Goal: Communication & Community: Answer question/provide support

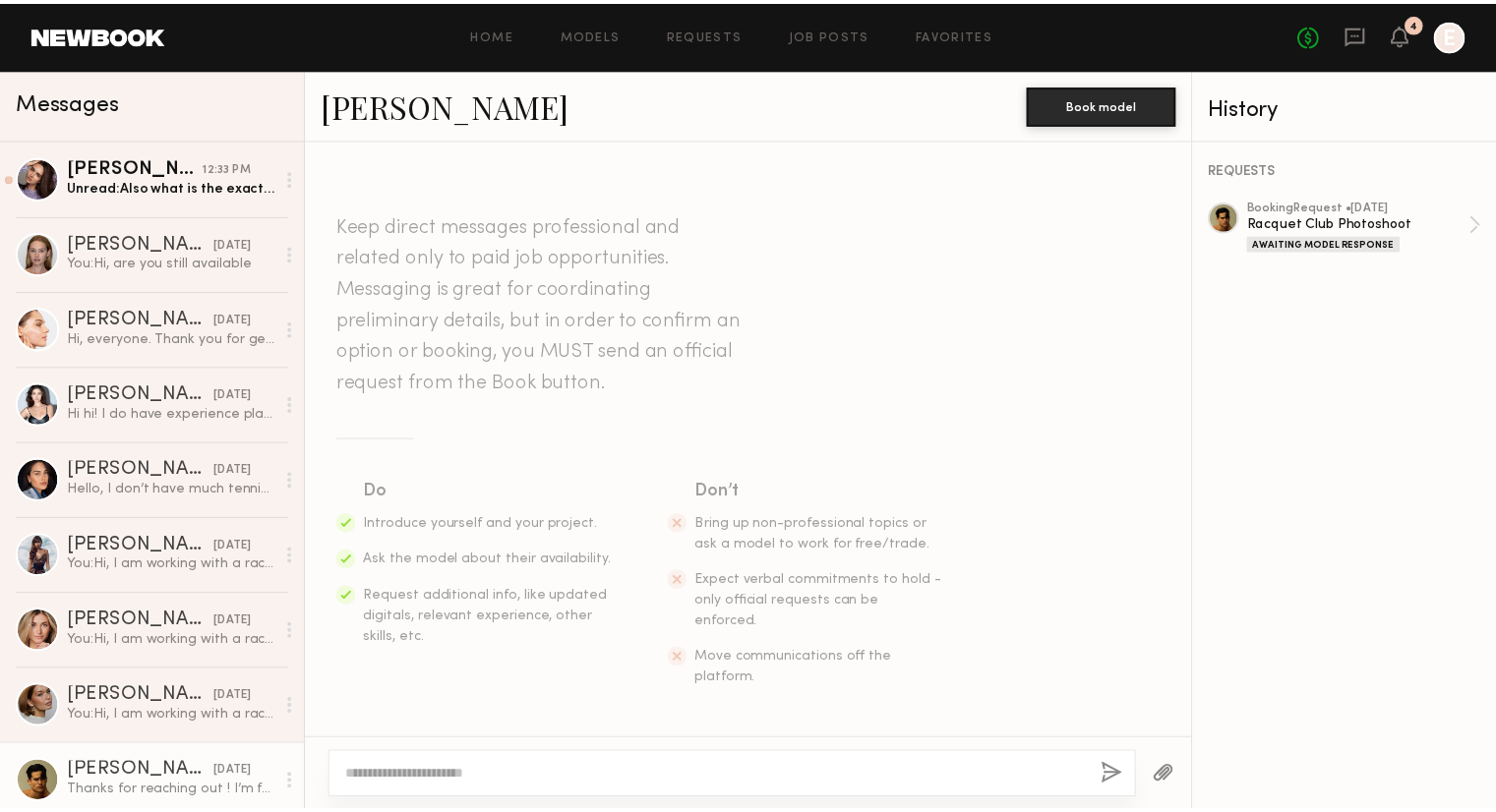
scroll to position [367, 0]
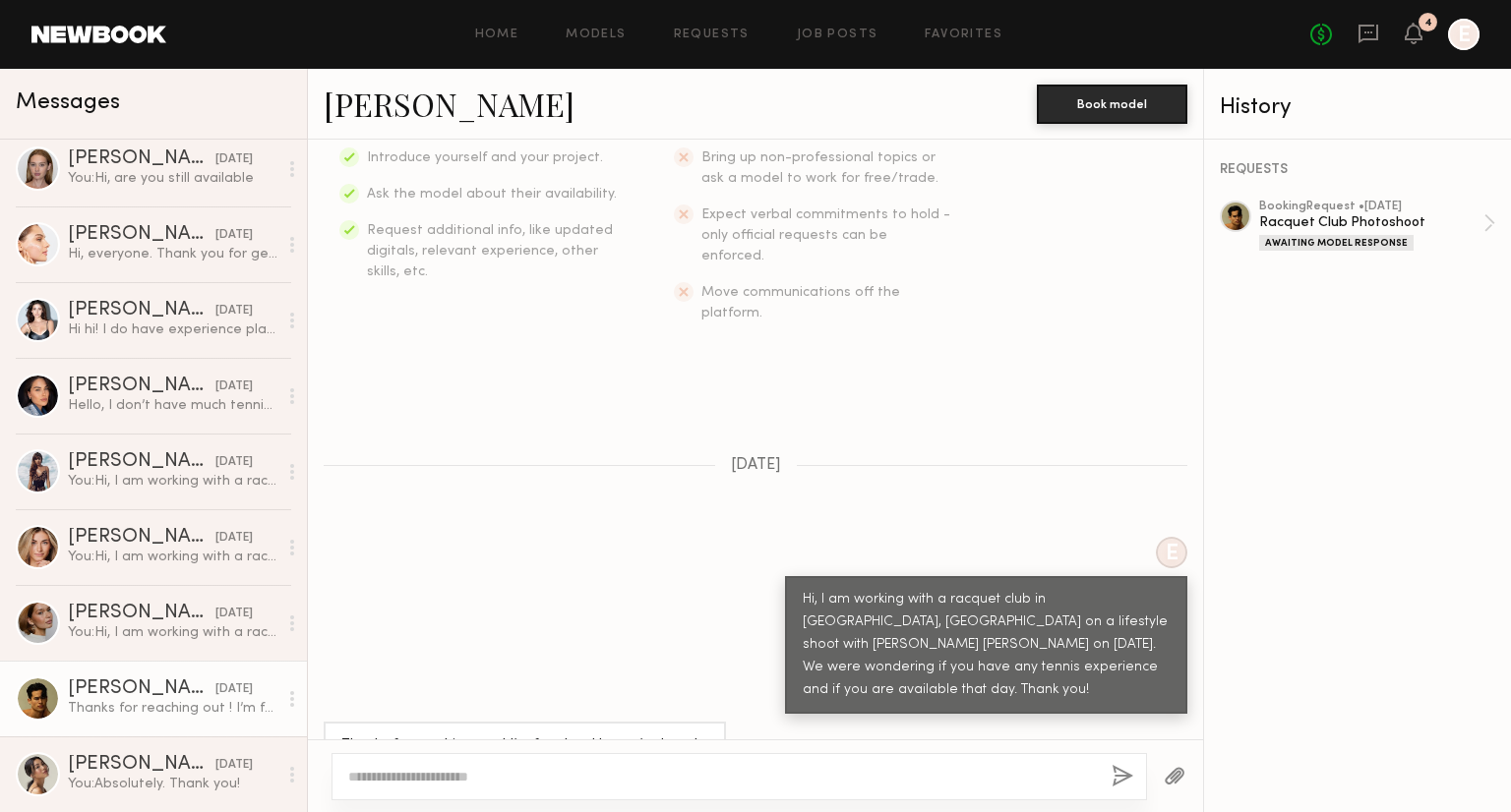
click at [864, 48] on div "Home Models Requests Job Posts Favorites Sign Out No fees up to $5,000 4 E" at bounding box center [822, 35] width 1313 height 32
click at [858, 33] on link "Job Posts" at bounding box center [837, 35] width 82 height 13
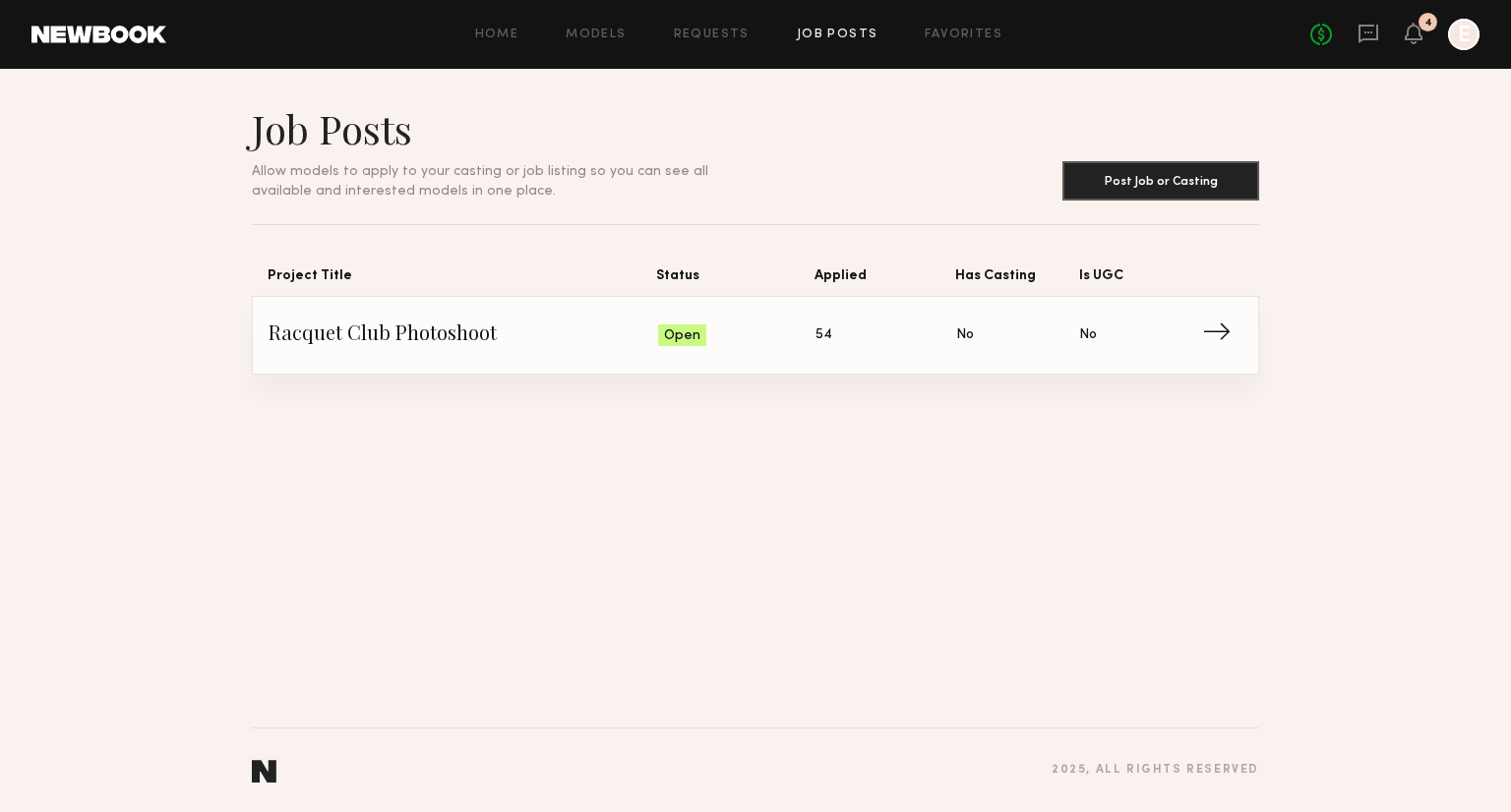
click at [1249, 340] on div "Racquet Club Photoshoot Status: Open Applied: 54 Has Casting: No Is UGC: No →" at bounding box center [756, 335] width 1005 height 77
click at [1230, 337] on span "→" at bounding box center [1224, 335] width 41 height 30
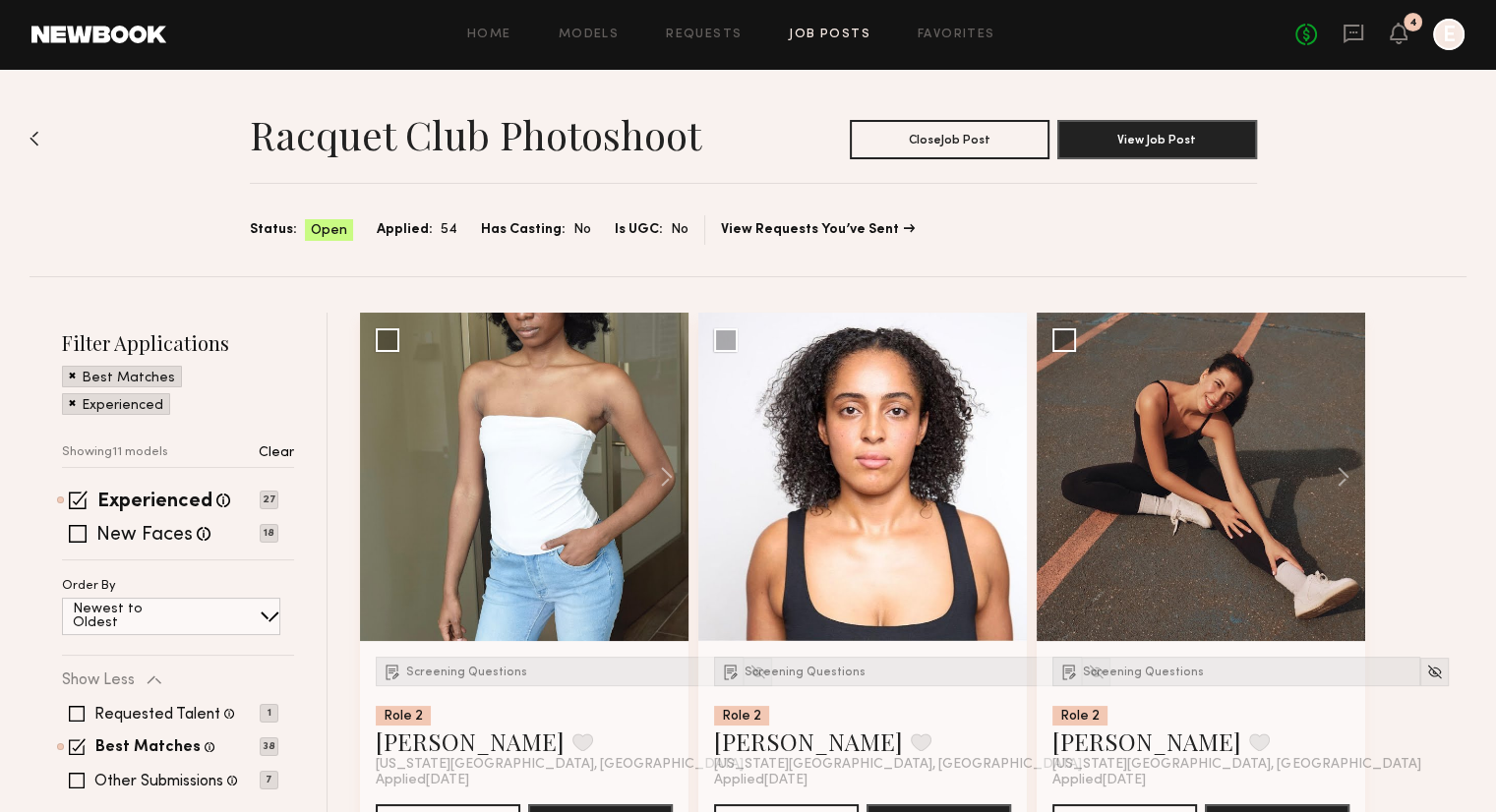
click at [342, 236] on div "Open" at bounding box center [328, 230] width 48 height 22
click at [987, 135] on button "Close Job Post" at bounding box center [950, 138] width 200 height 40
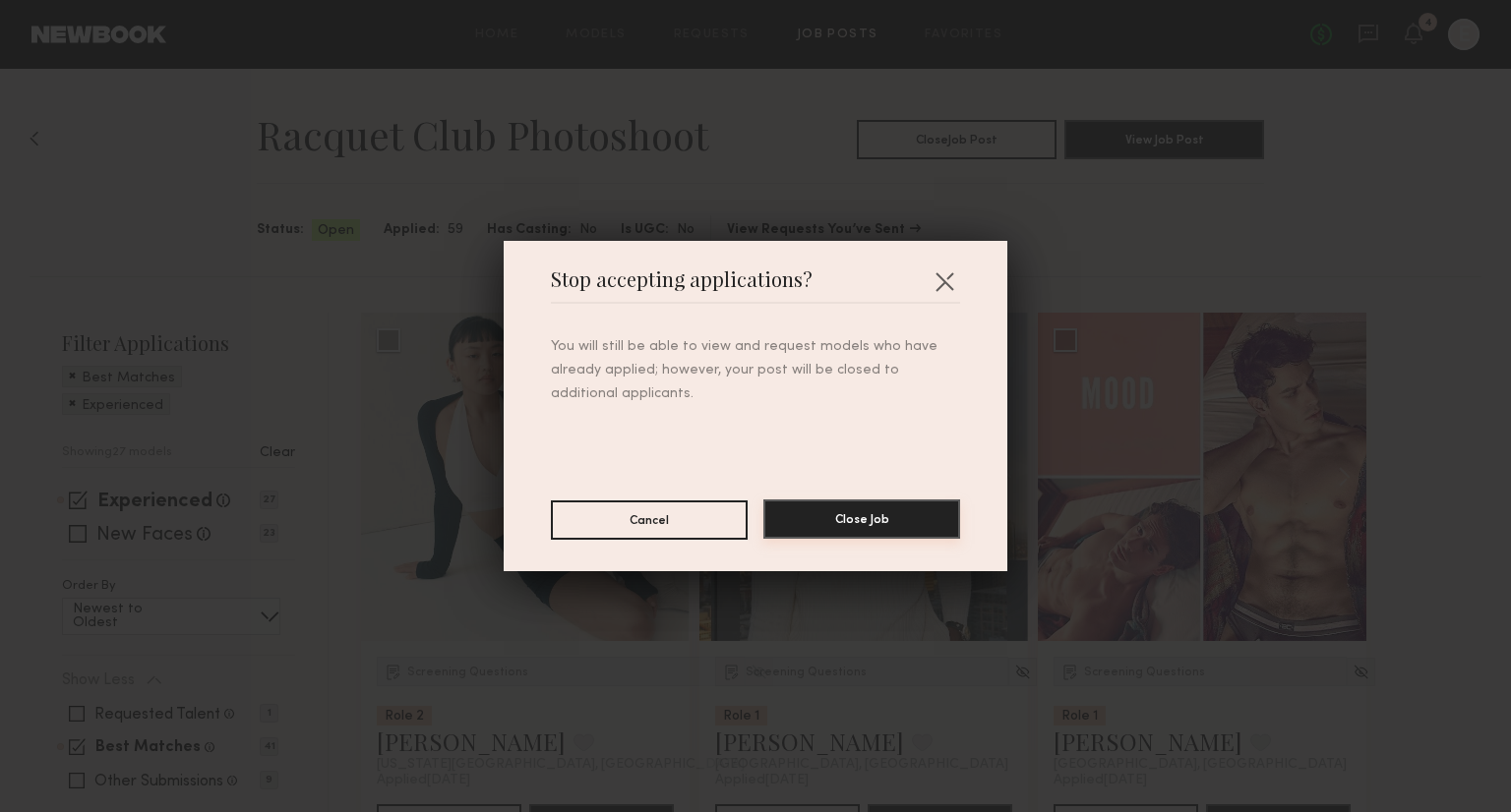
click at [803, 530] on button "Close Job" at bounding box center [862, 519] width 197 height 40
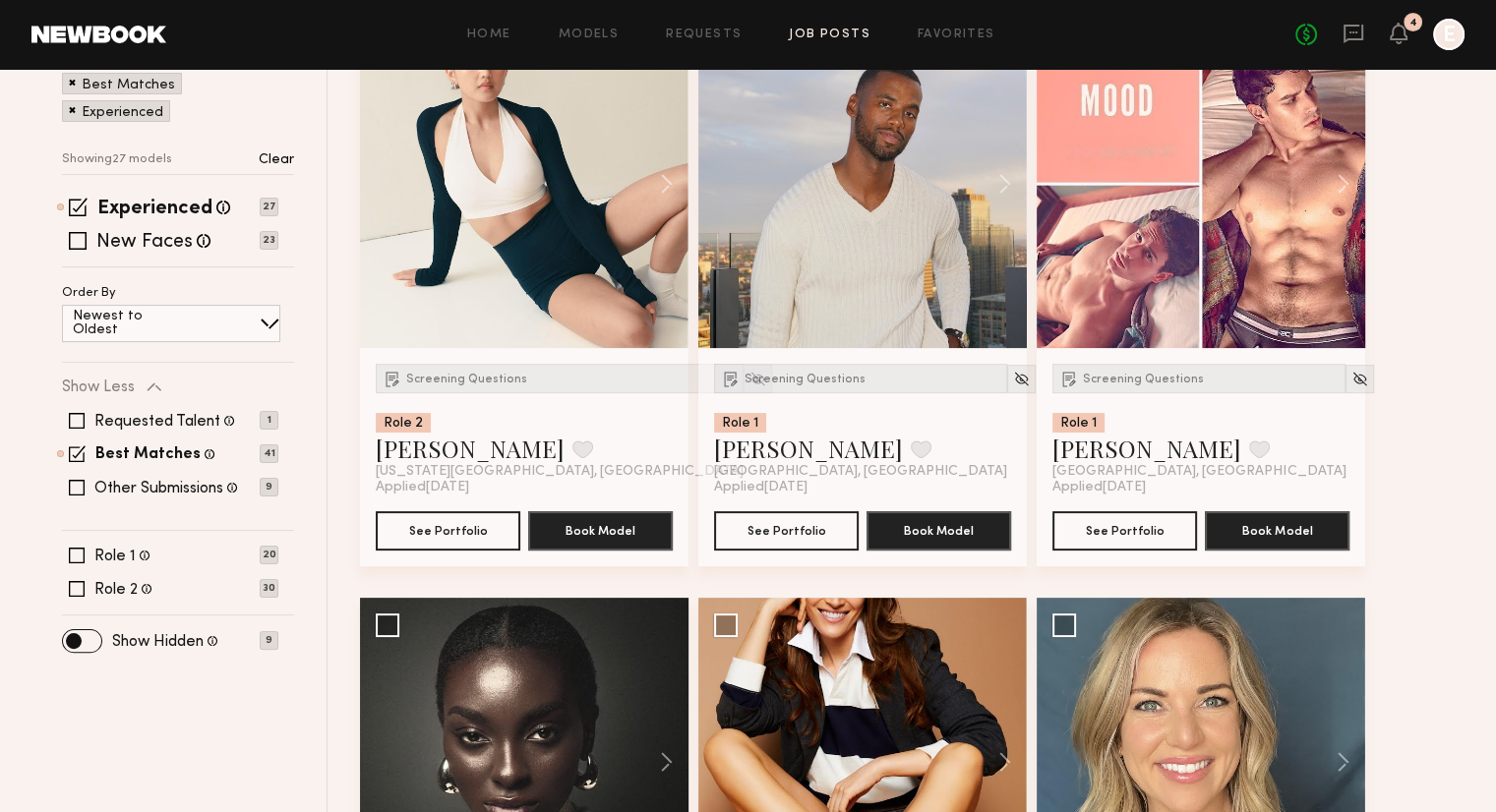
scroll to position [295, 0]
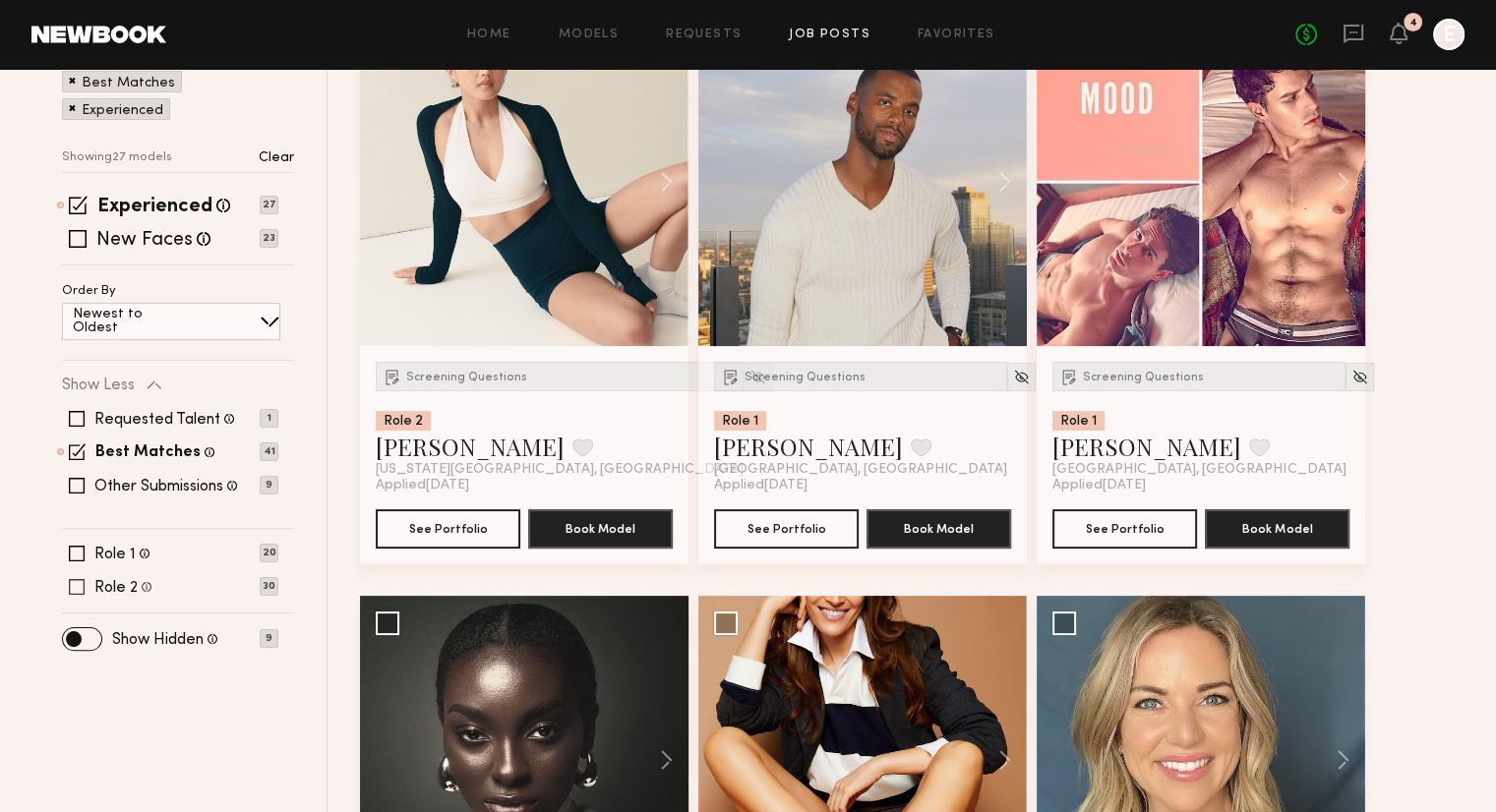
click at [76, 586] on span at bounding box center [77, 587] width 16 height 16
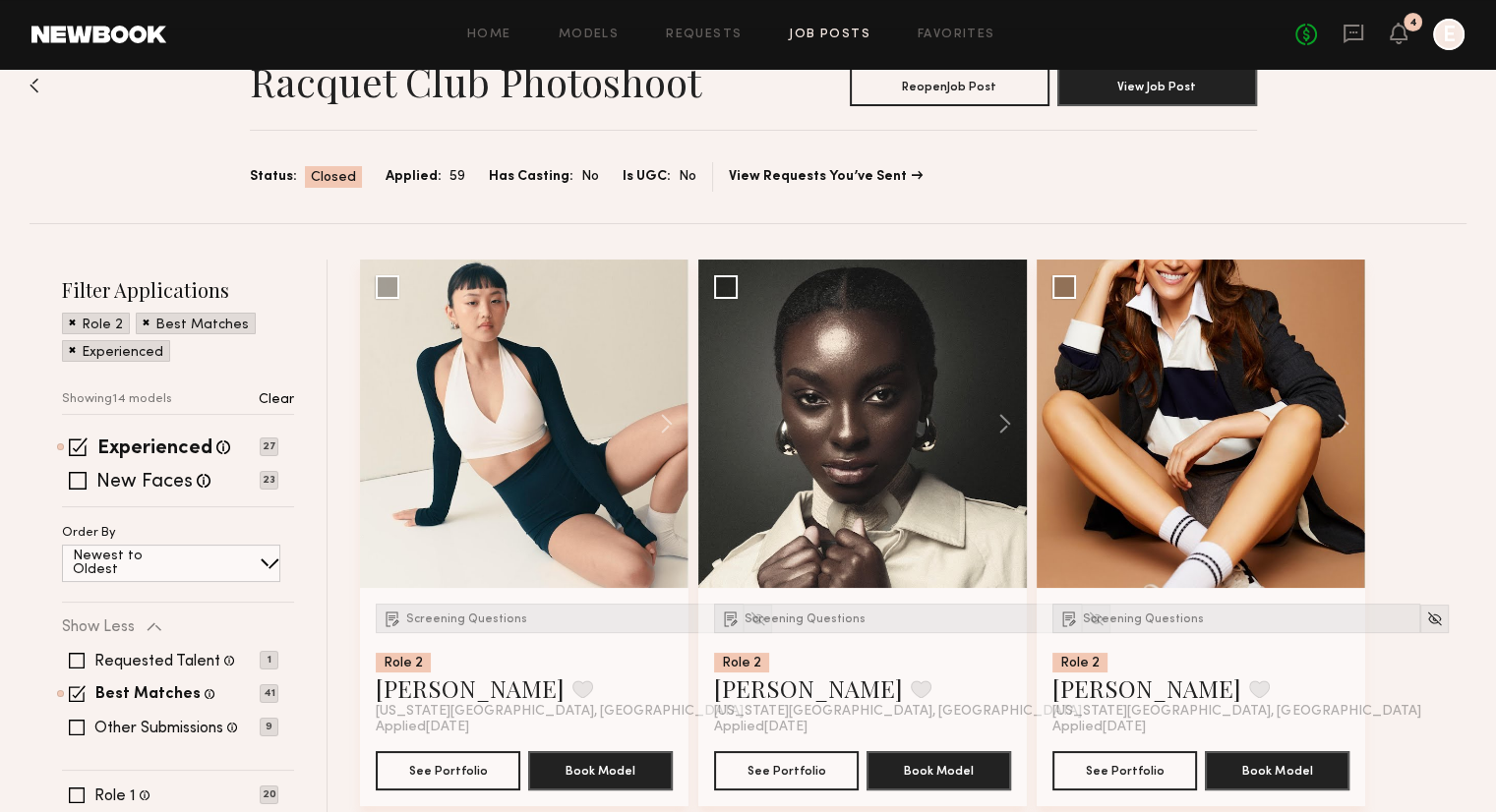
scroll to position [0, 0]
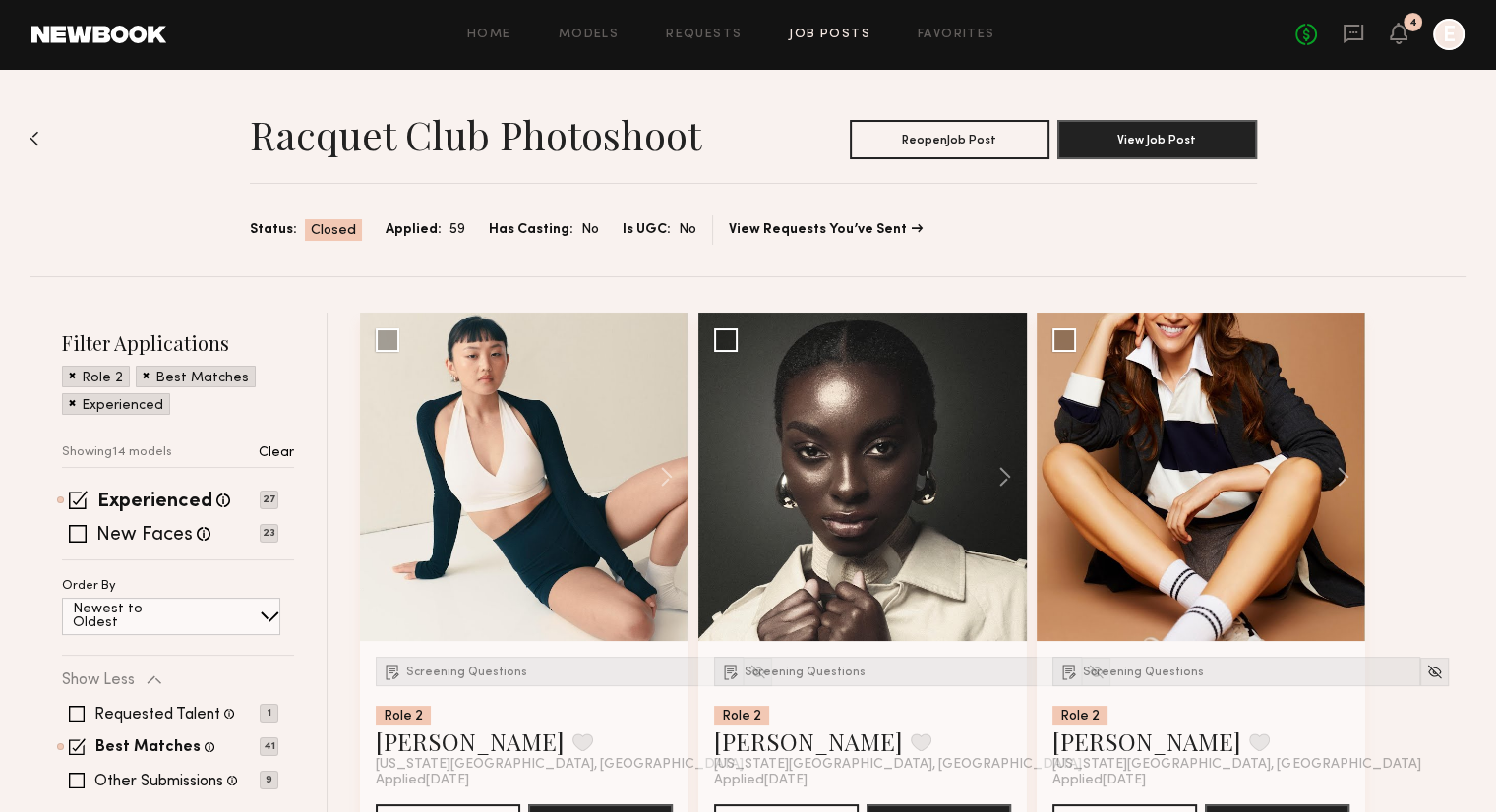
click at [681, 48] on div "Home Models Requests Job Posts Favorites Sign Out No fees up to $5,000 4 E" at bounding box center [815, 35] width 1298 height 32
click at [687, 41] on link "Requests" at bounding box center [703, 35] width 76 height 13
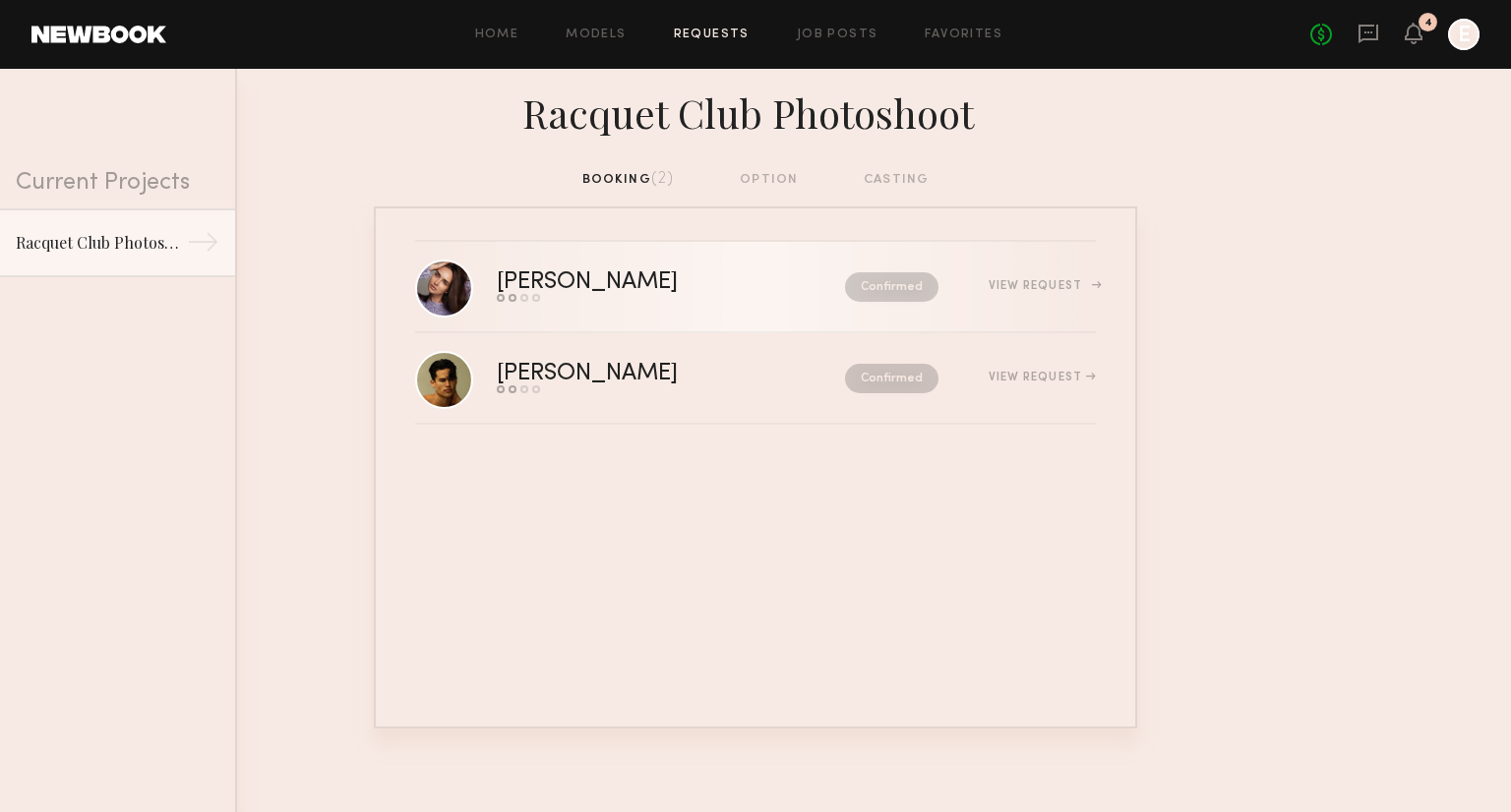
click at [1065, 290] on div "View Request" at bounding box center [1042, 286] width 107 height 12
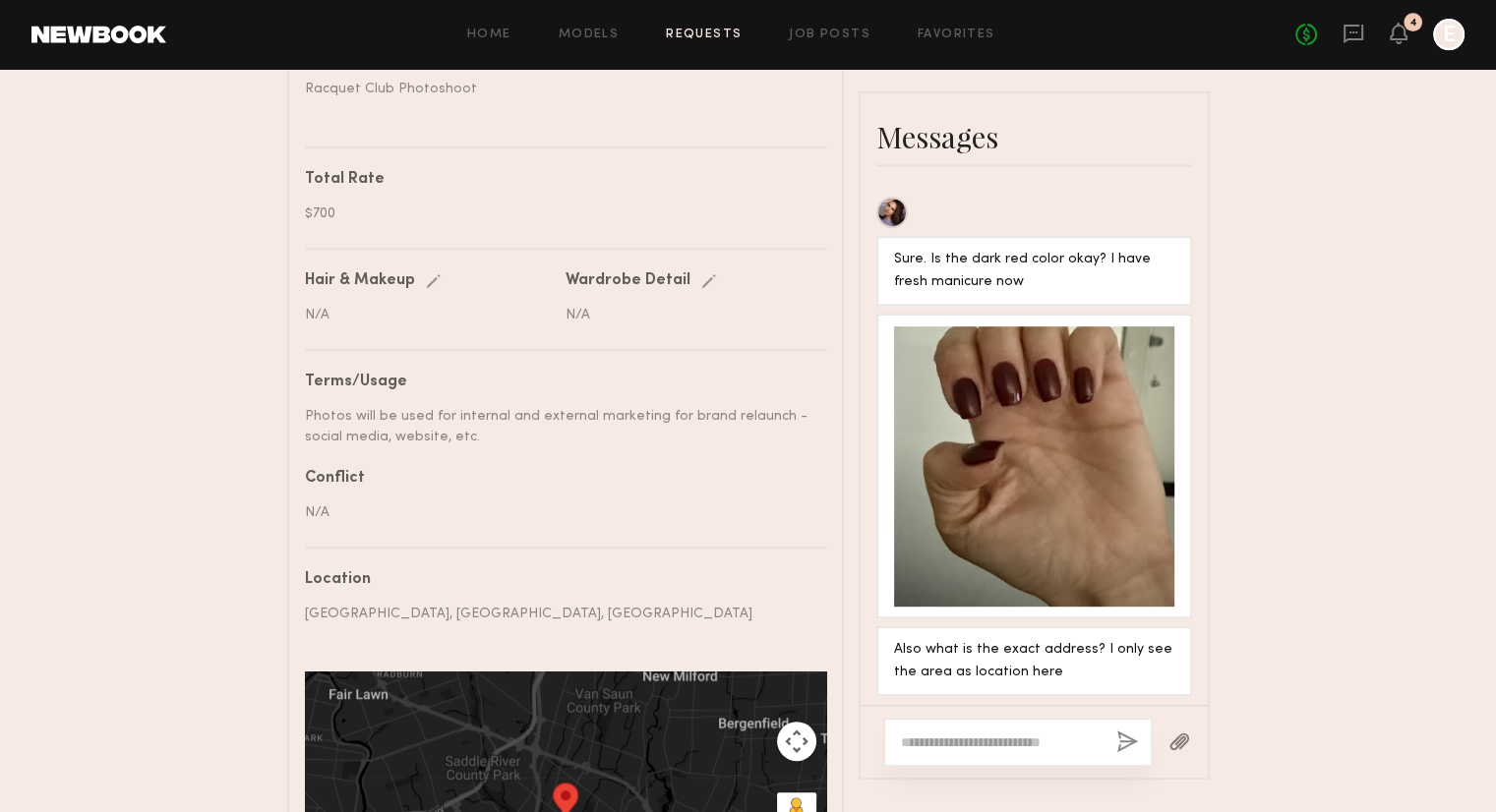
scroll to position [1082, 0]
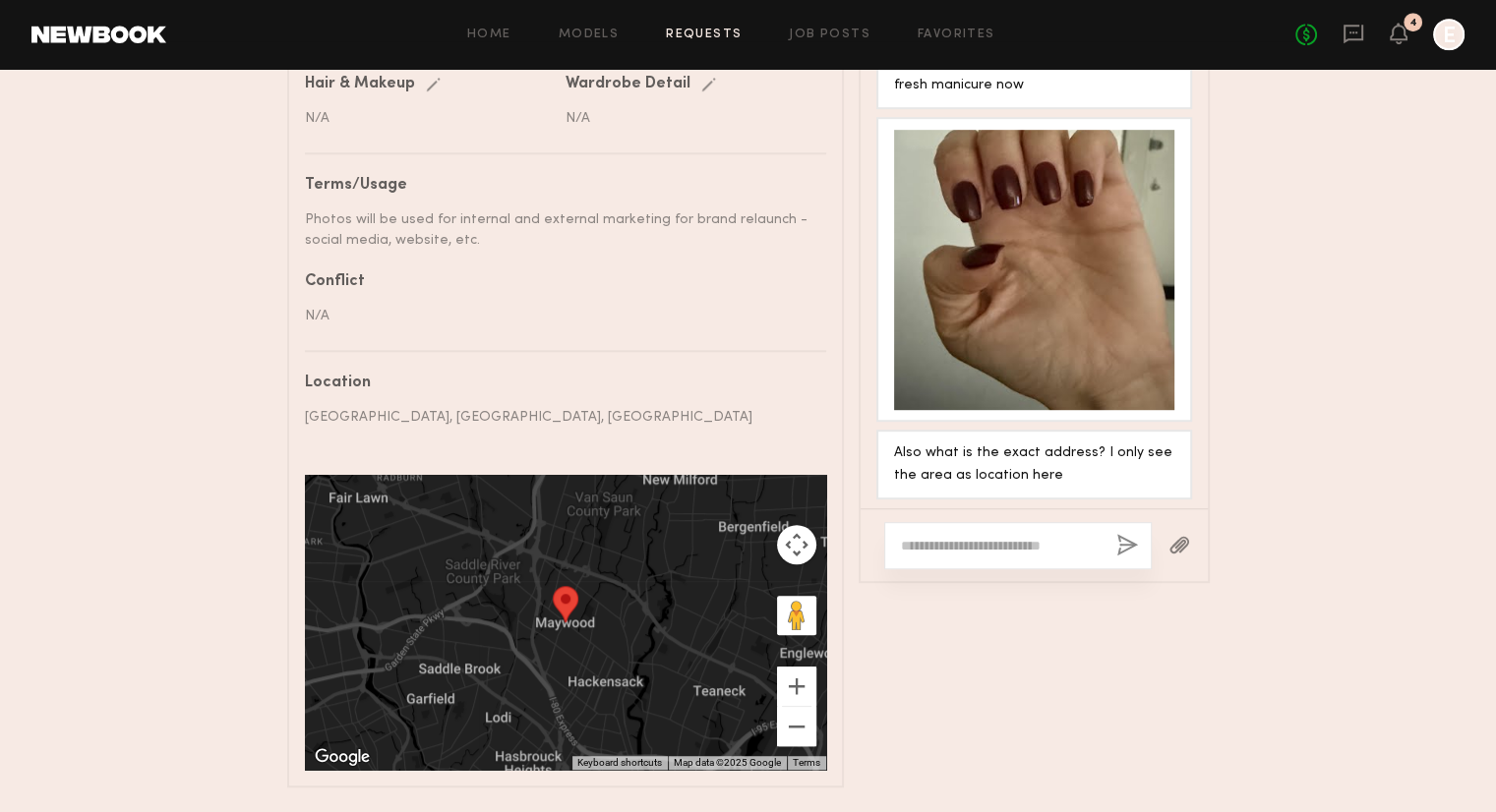
click at [1030, 543] on div at bounding box center [1018, 546] width 267 height 47
click at [1022, 570] on div at bounding box center [1018, 546] width 267 height 47
click at [1022, 568] on div at bounding box center [1018, 546] width 267 height 47
click at [1019, 555] on textarea at bounding box center [1001, 546] width 200 height 20
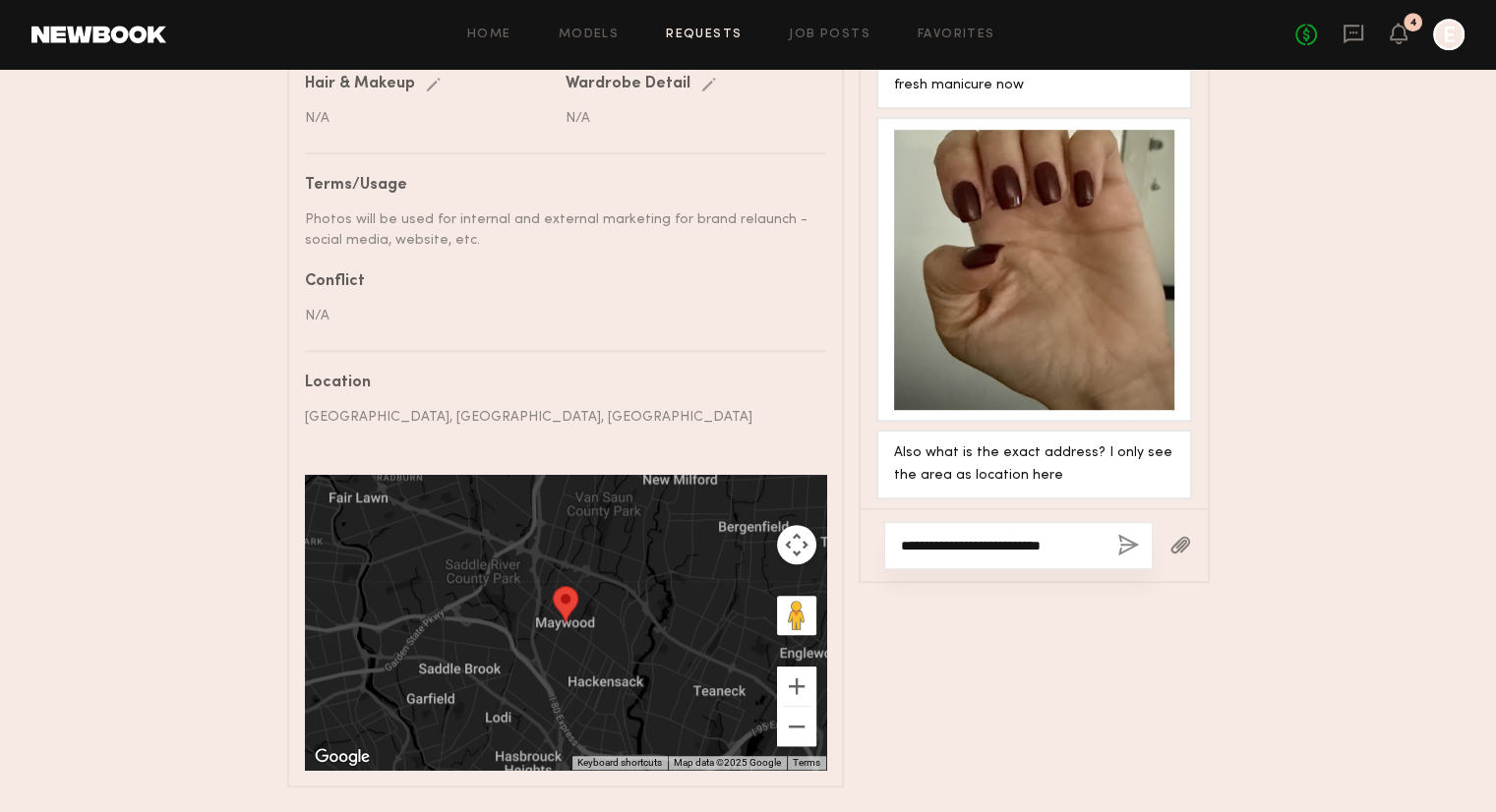
type textarea "**********"
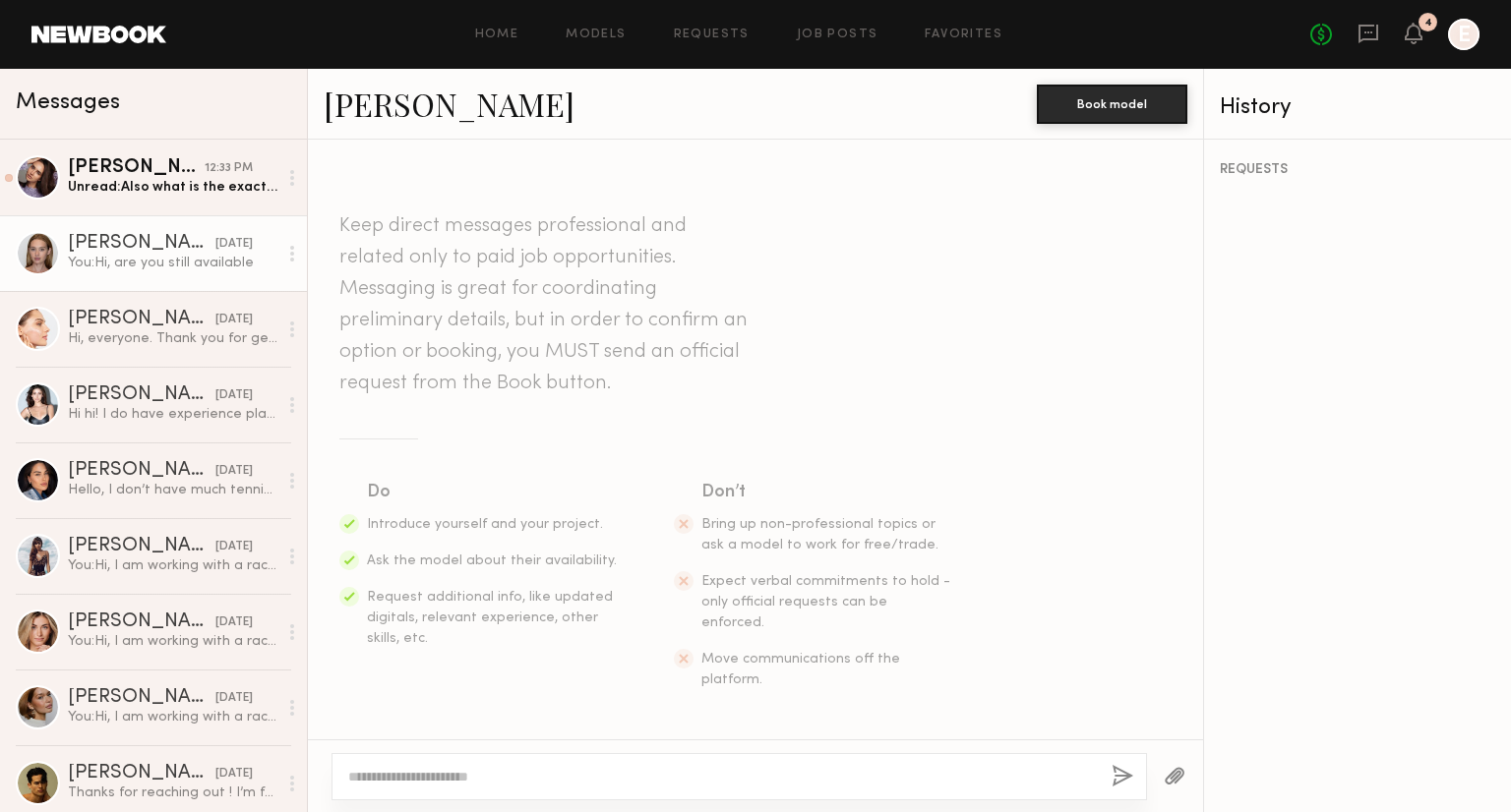
scroll to position [658, 0]
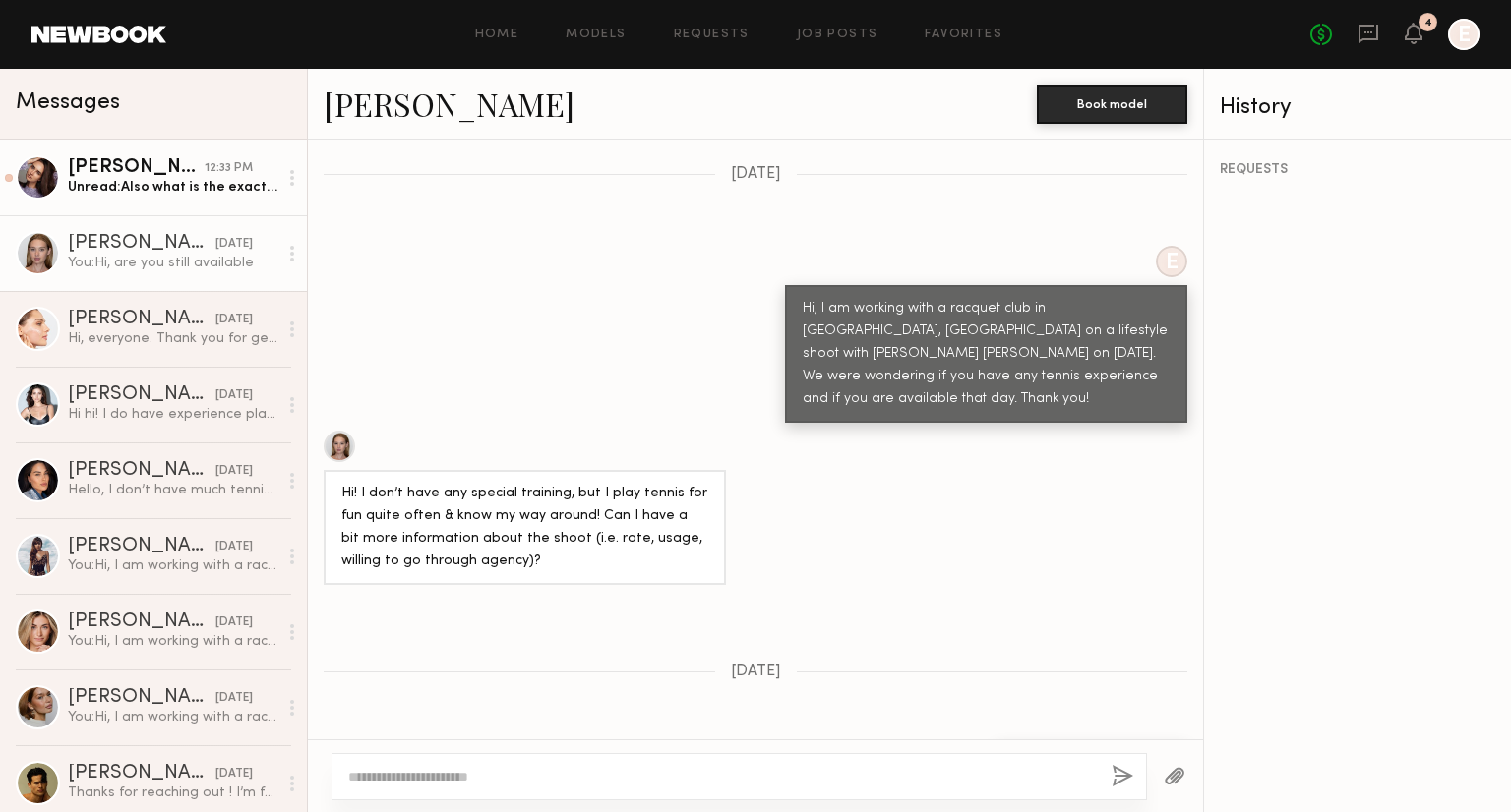
click at [142, 185] on div "Unread: Also what is the exact address? I only see the area as location here" at bounding box center [173, 187] width 210 height 19
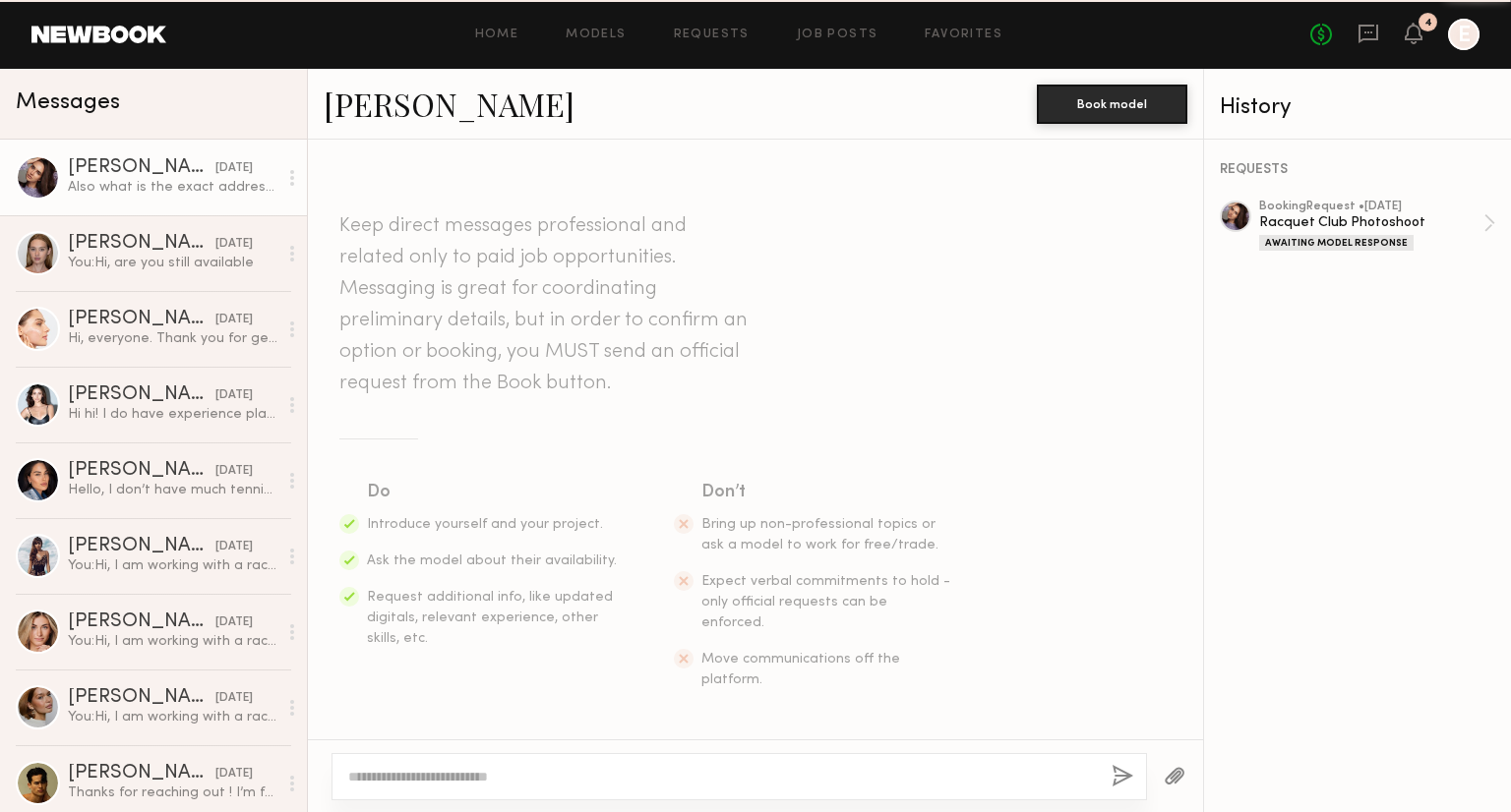
scroll to position [1361, 0]
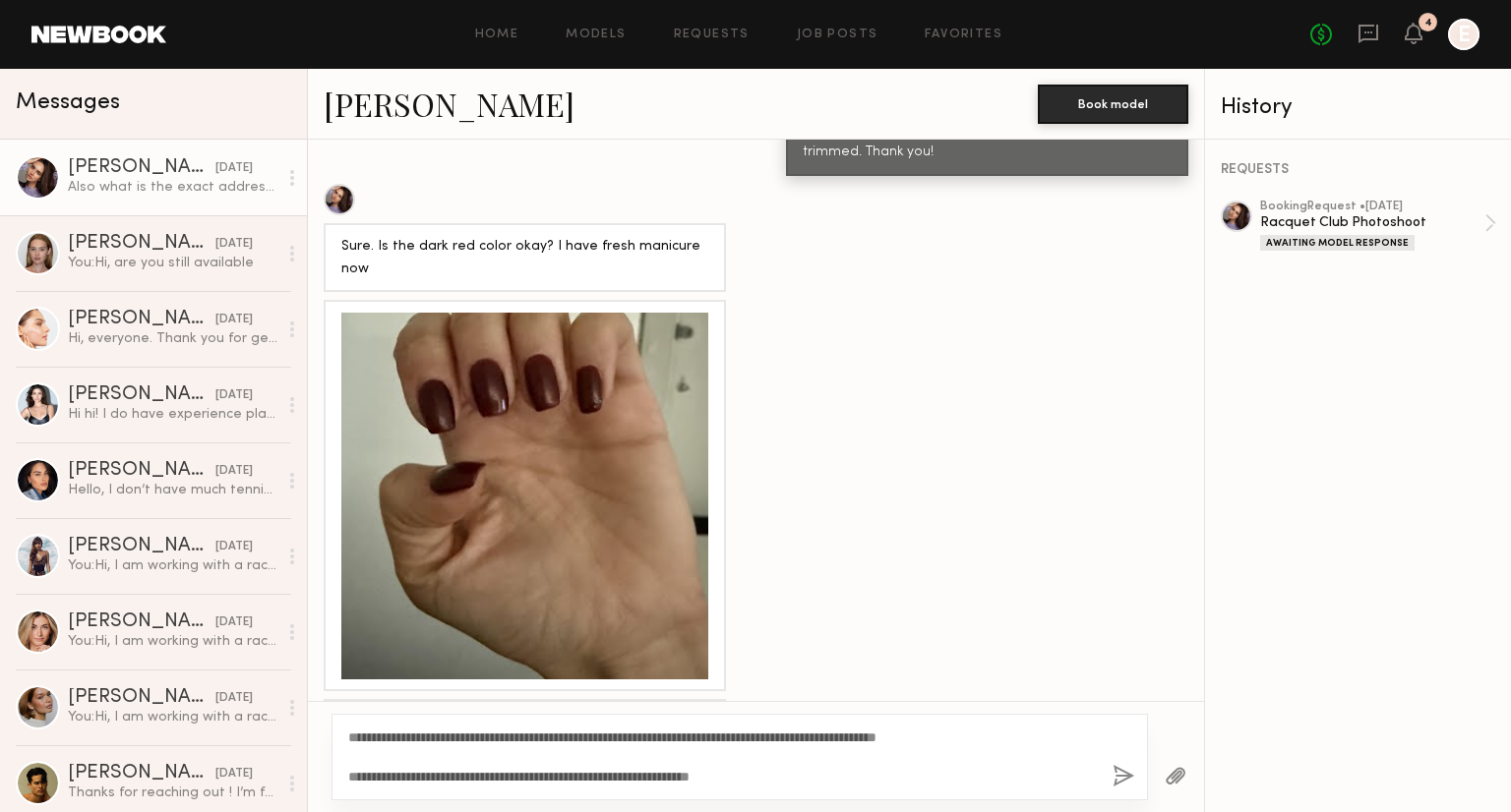
type textarea "**********"
click at [1125, 771] on button "button" at bounding box center [1123, 777] width 22 height 25
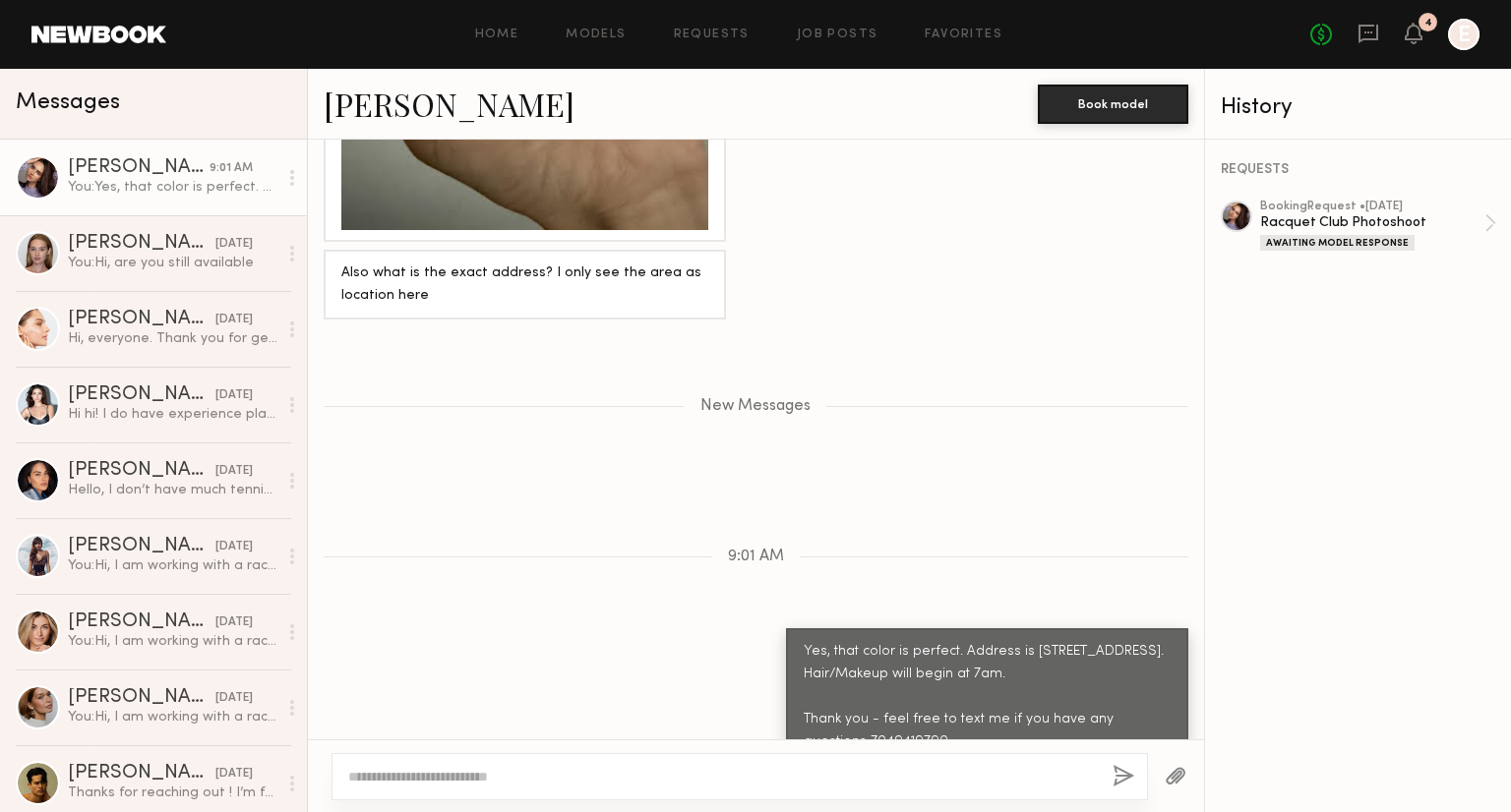
scroll to position [1933, 0]
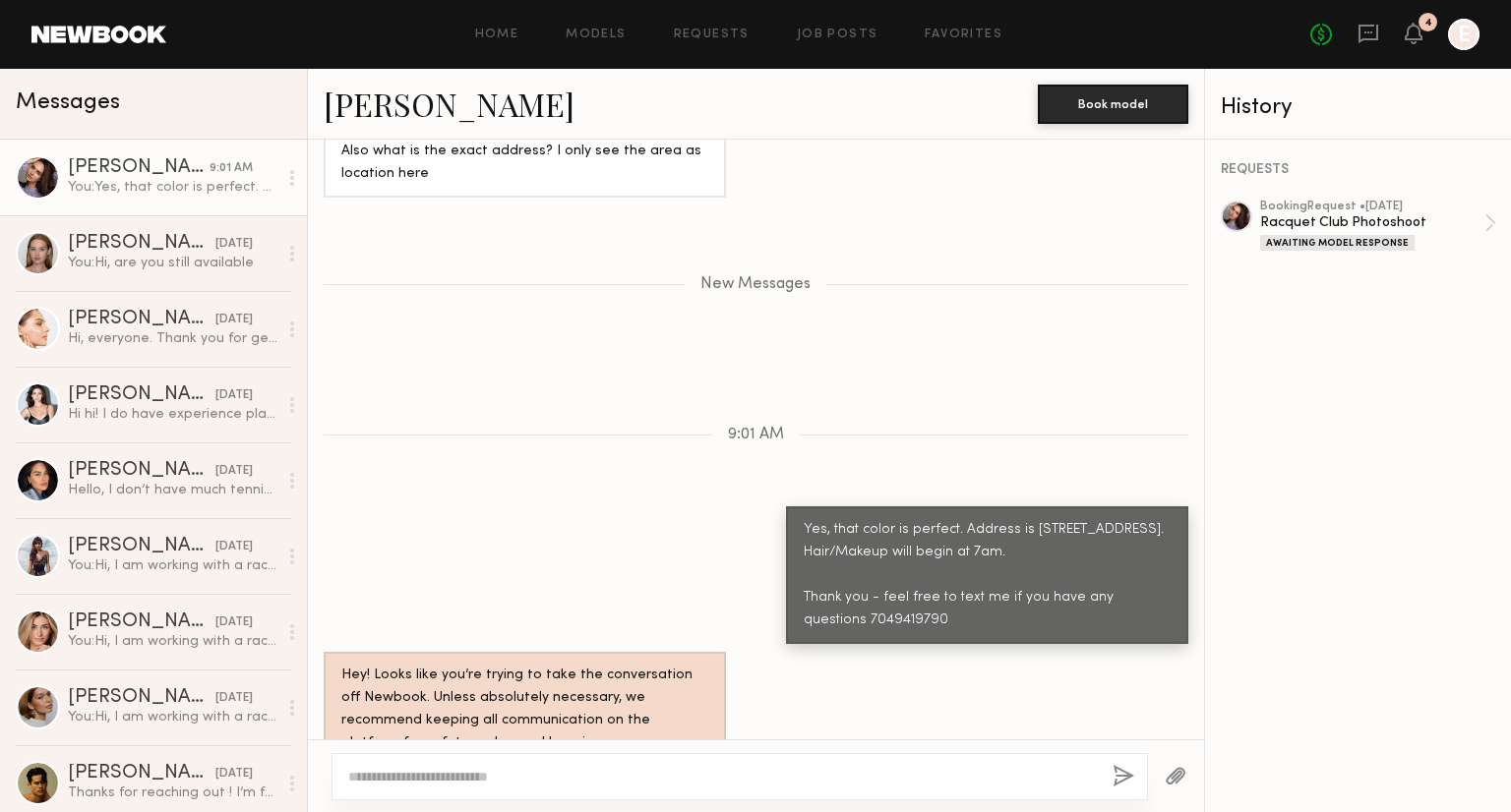
click at [890, 559] on div "Yes, that color is perfect. Address is [STREET_ADDRESS]. Hair/Makeup will begin…" at bounding box center [987, 576] width 367 height 113
drag, startPoint x: 887, startPoint y: 577, endPoint x: 783, endPoint y: 488, distance: 136.9
click at [786, 506] on div "Yes, that color is perfect. Address is [STREET_ADDRESS]. Hair/Makeup will begin…" at bounding box center [987, 575] width 403 height 137
copy div "Yes, that color is perfect. Address is [STREET_ADDRESS]. Hair/Makeup will begin…"
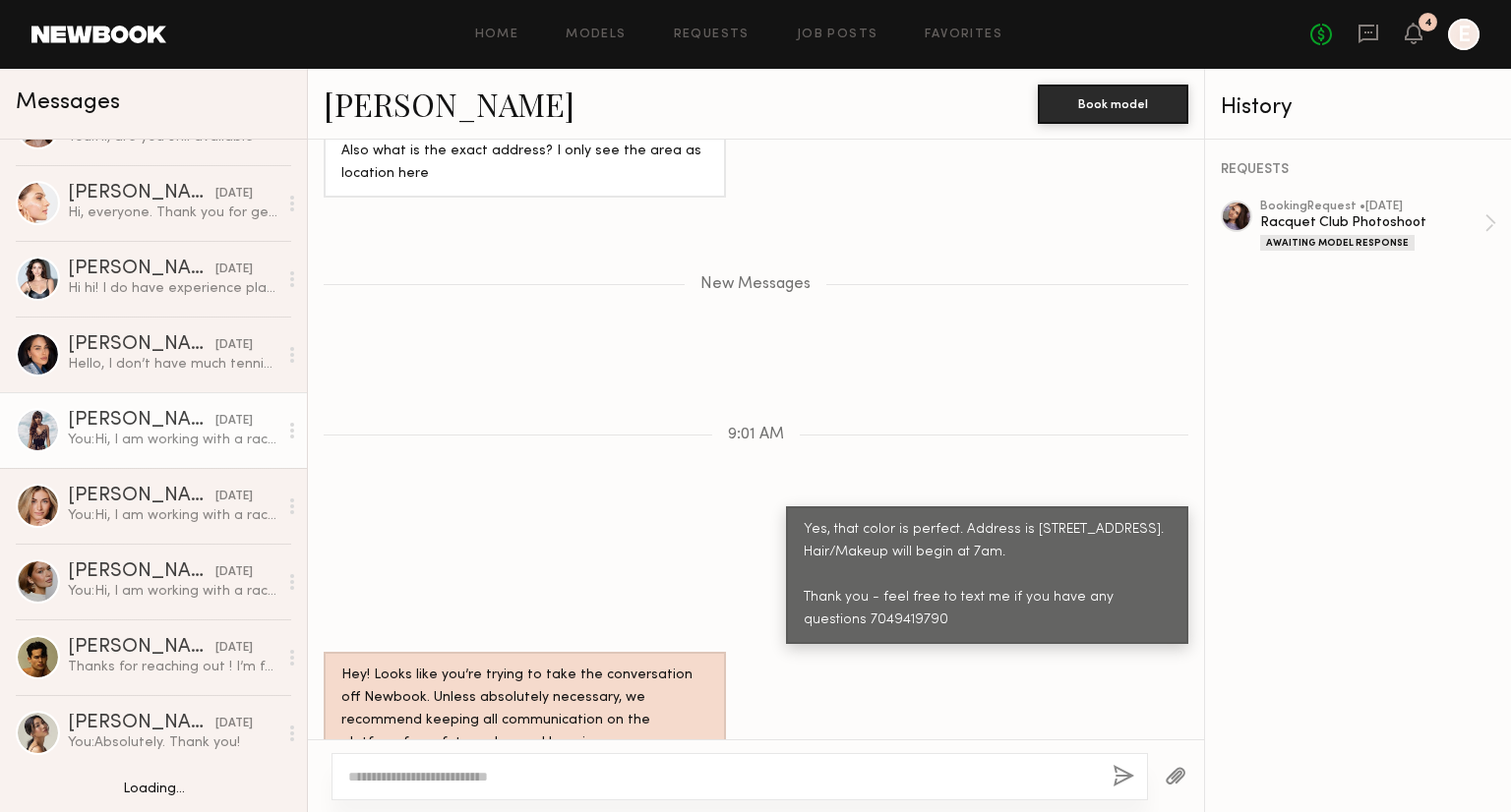
scroll to position [133, 0]
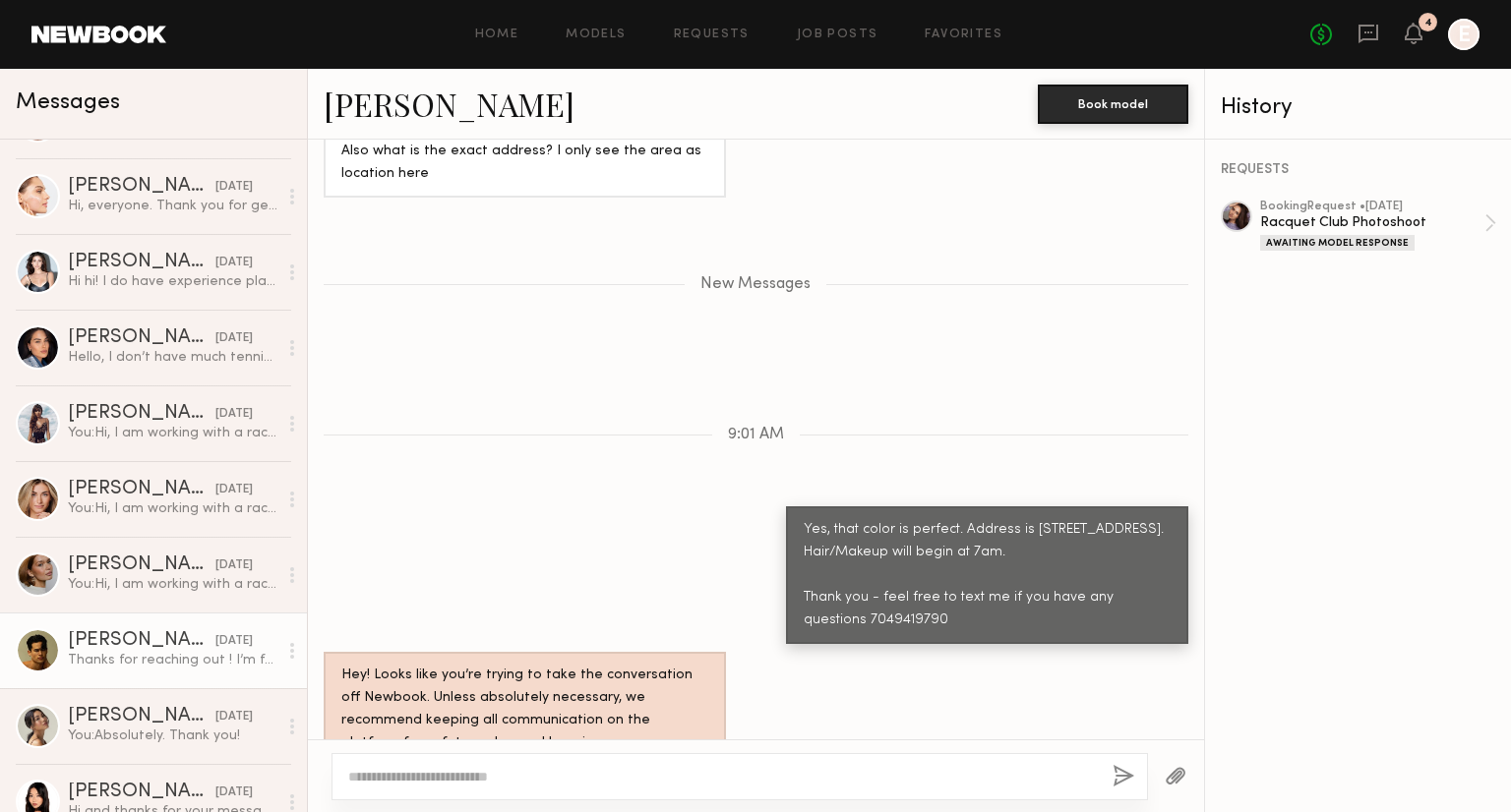
click at [141, 676] on link "[PERSON_NAME] [DATE] Thanks for reaching out ! I’m free but I haven’t played te…" at bounding box center [153, 650] width 307 height 76
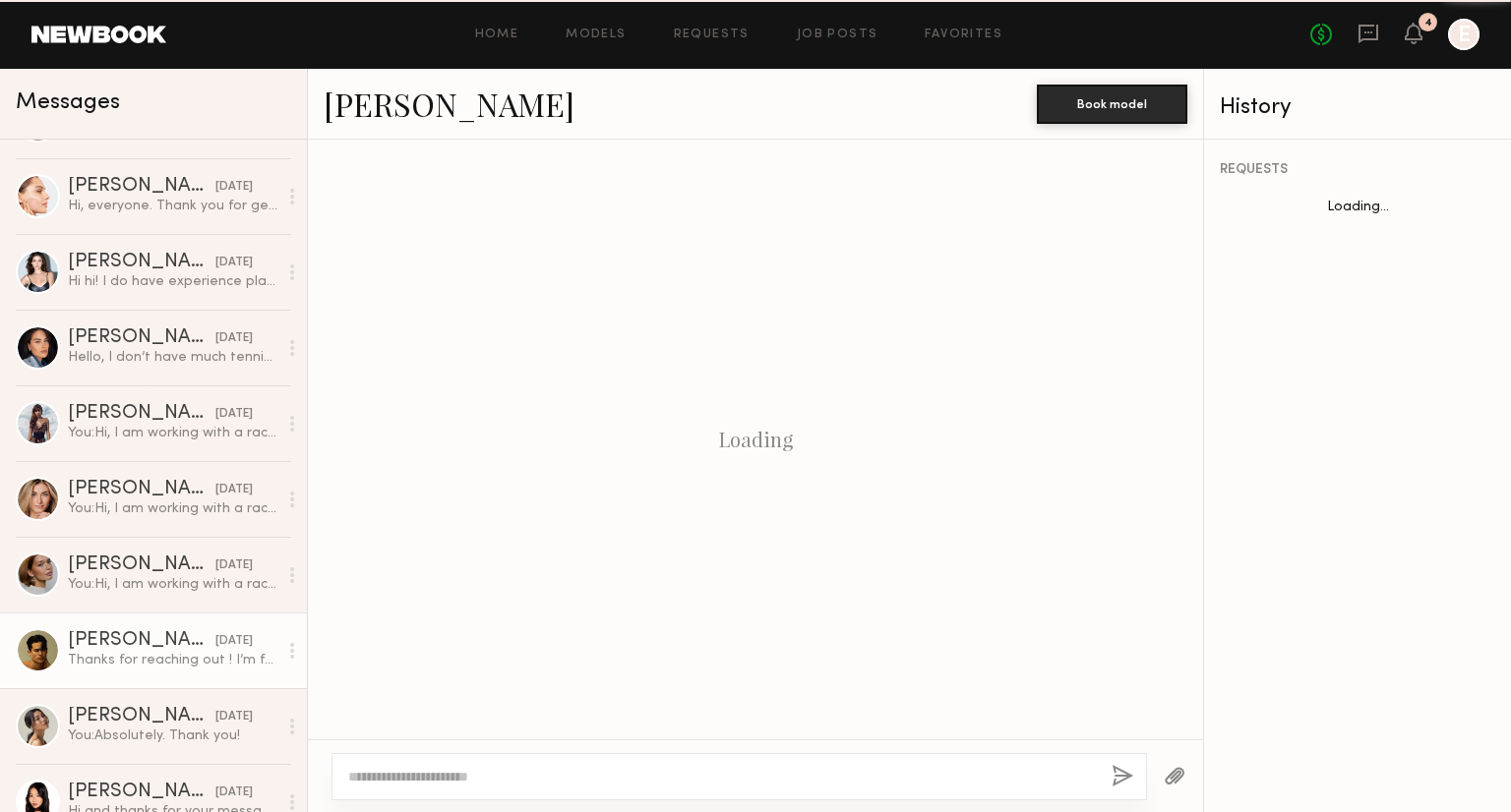
scroll to position [367, 0]
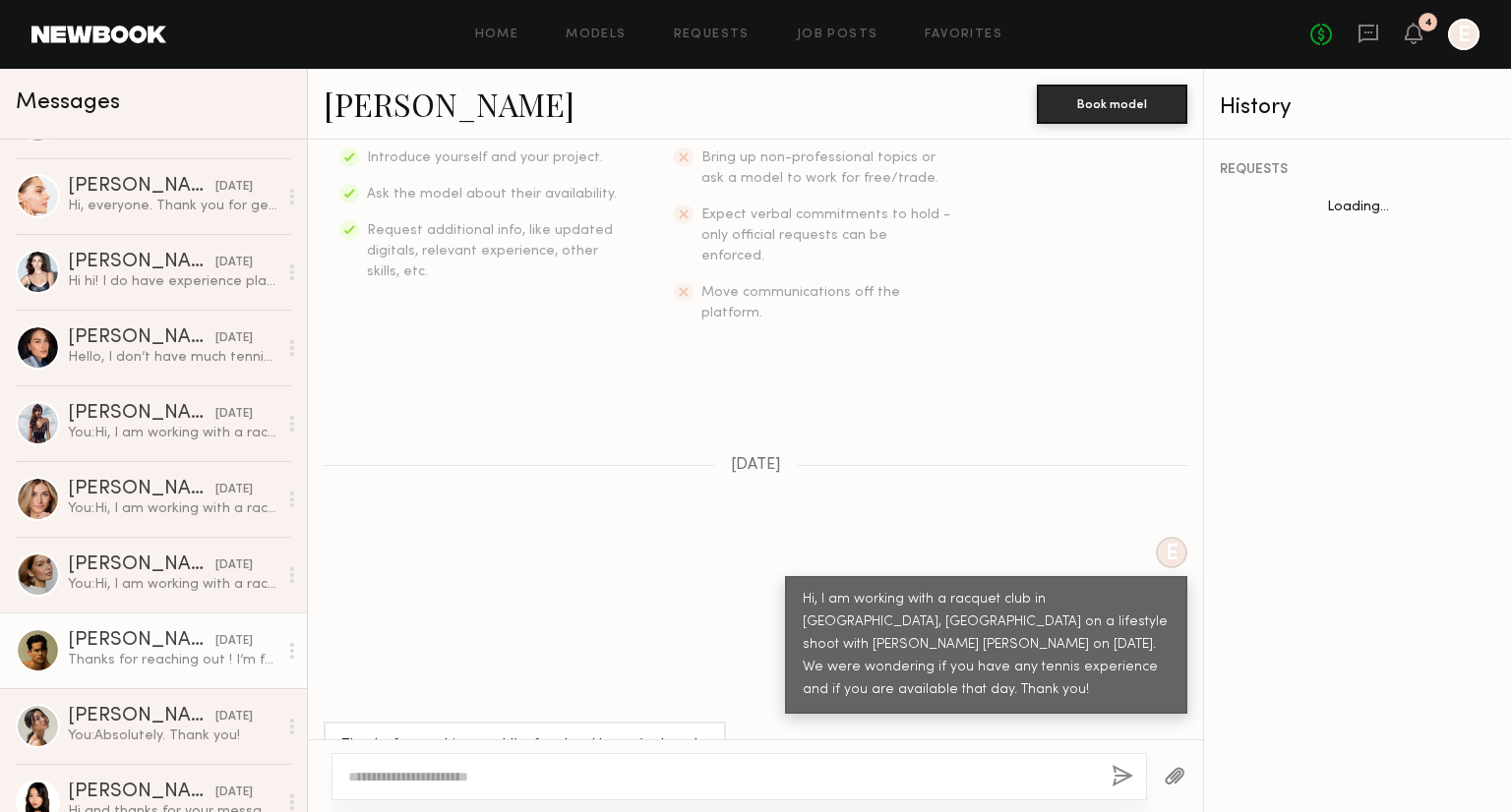
click at [608, 775] on textarea at bounding box center [722, 776] width 748 height 20
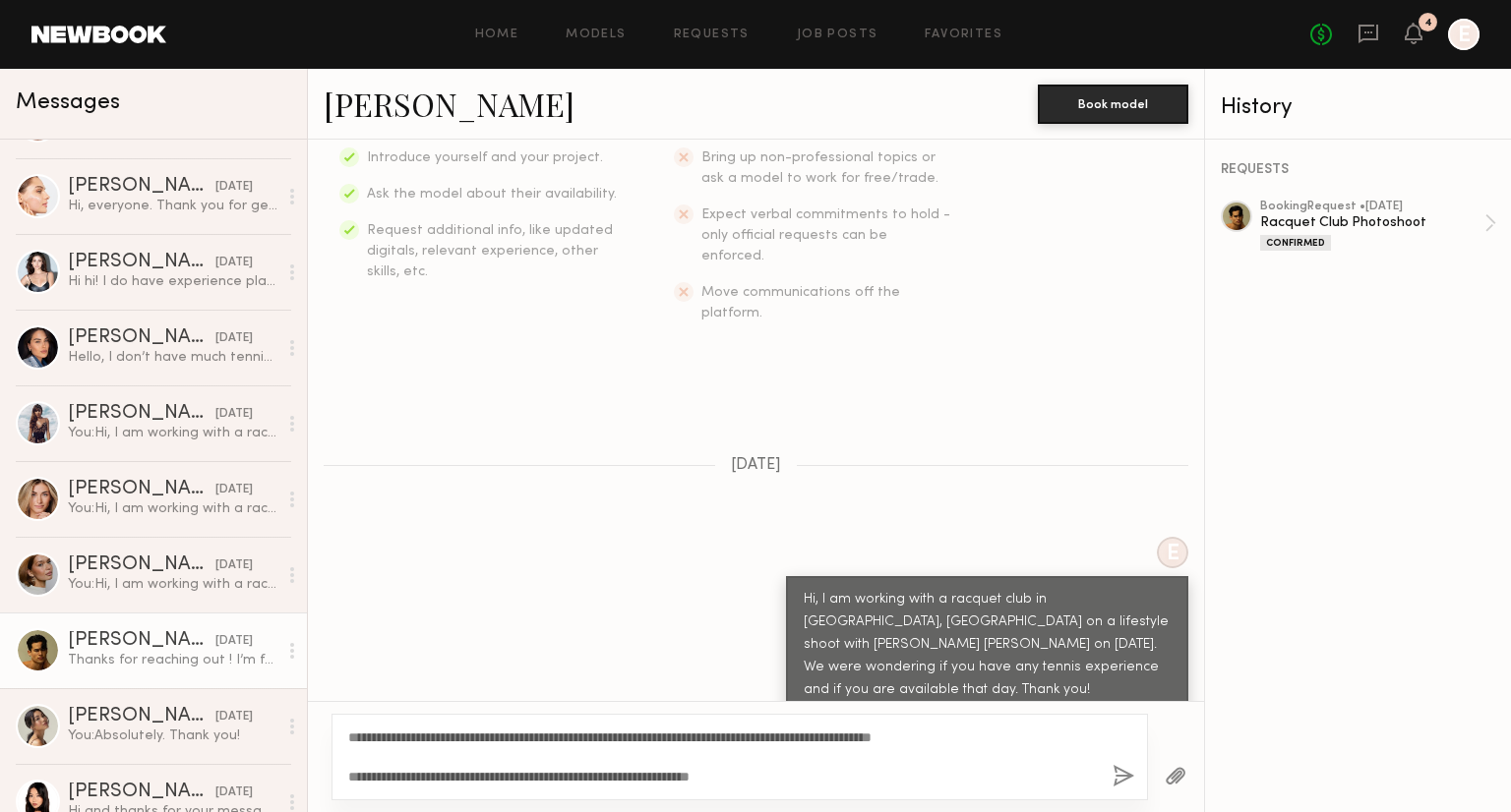
drag, startPoint x: 503, startPoint y: 738, endPoint x: 334, endPoint y: 739, distance: 169.0
click at [334, 739] on div "**********" at bounding box center [739, 757] width 816 height 86
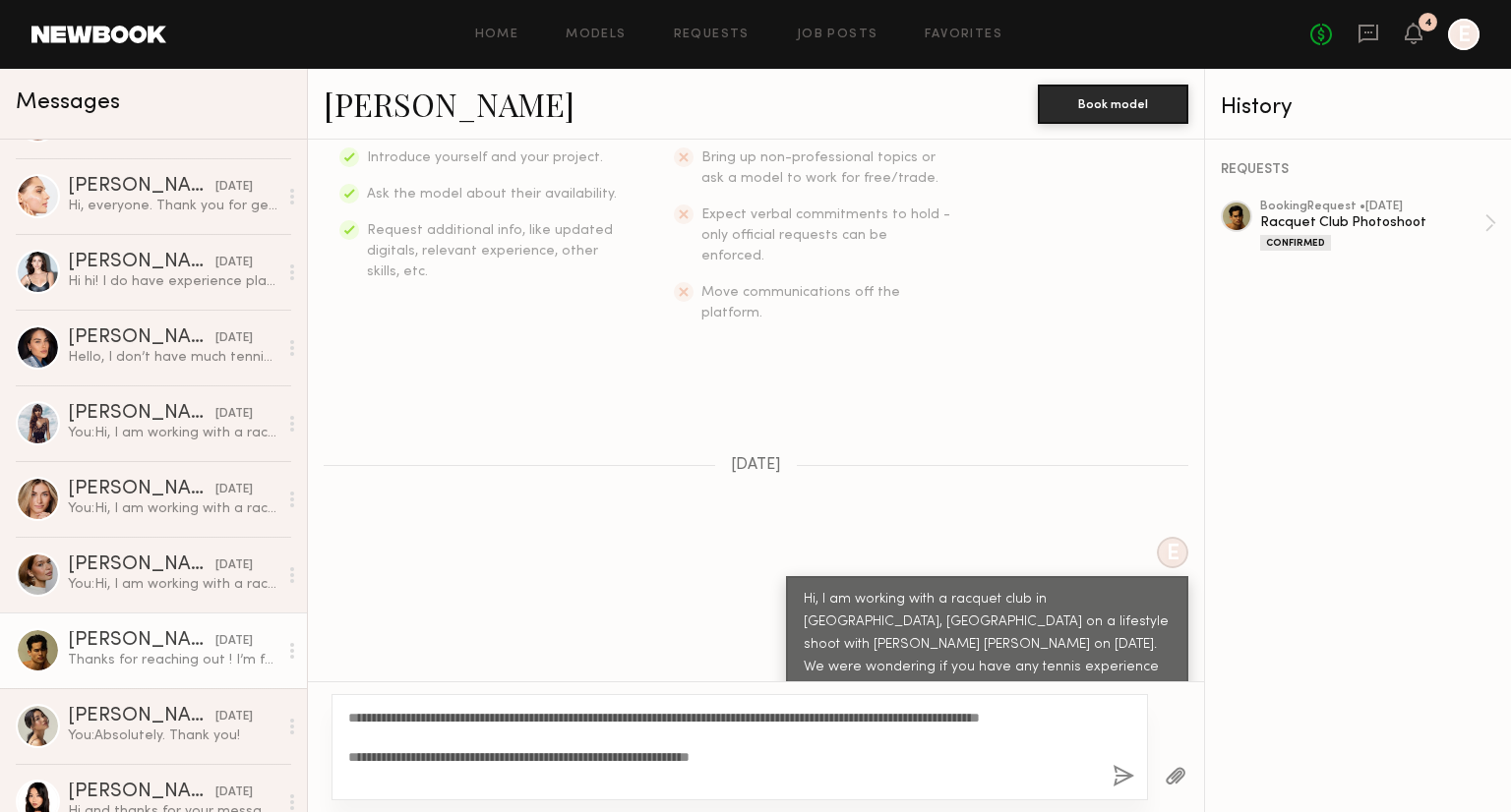
click at [550, 722] on textarea "**********" at bounding box center [722, 748] width 749 height 79
type textarea "**********"
click at [1131, 773] on button "button" at bounding box center [1123, 777] width 22 height 25
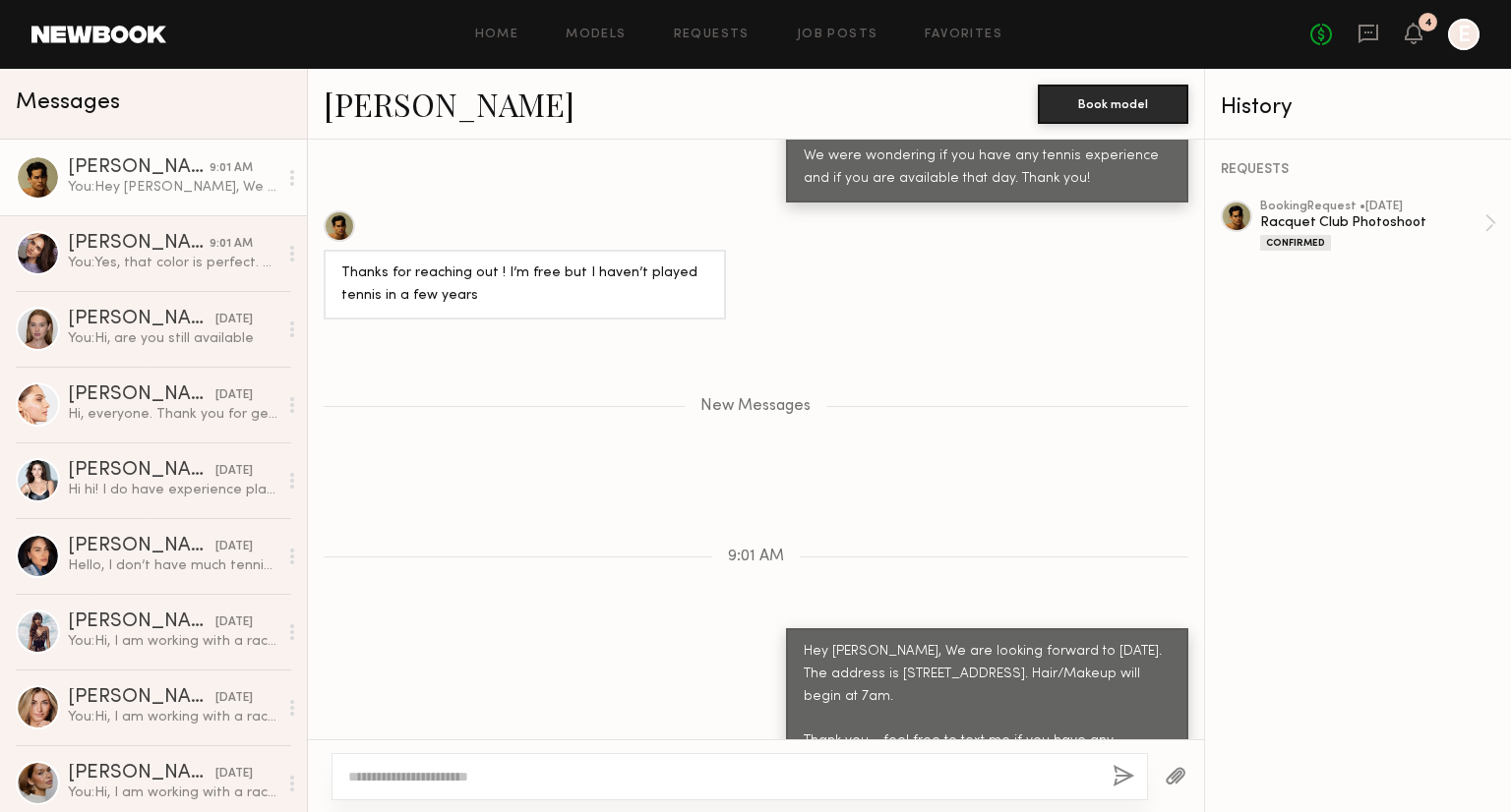
scroll to position [1000, 0]
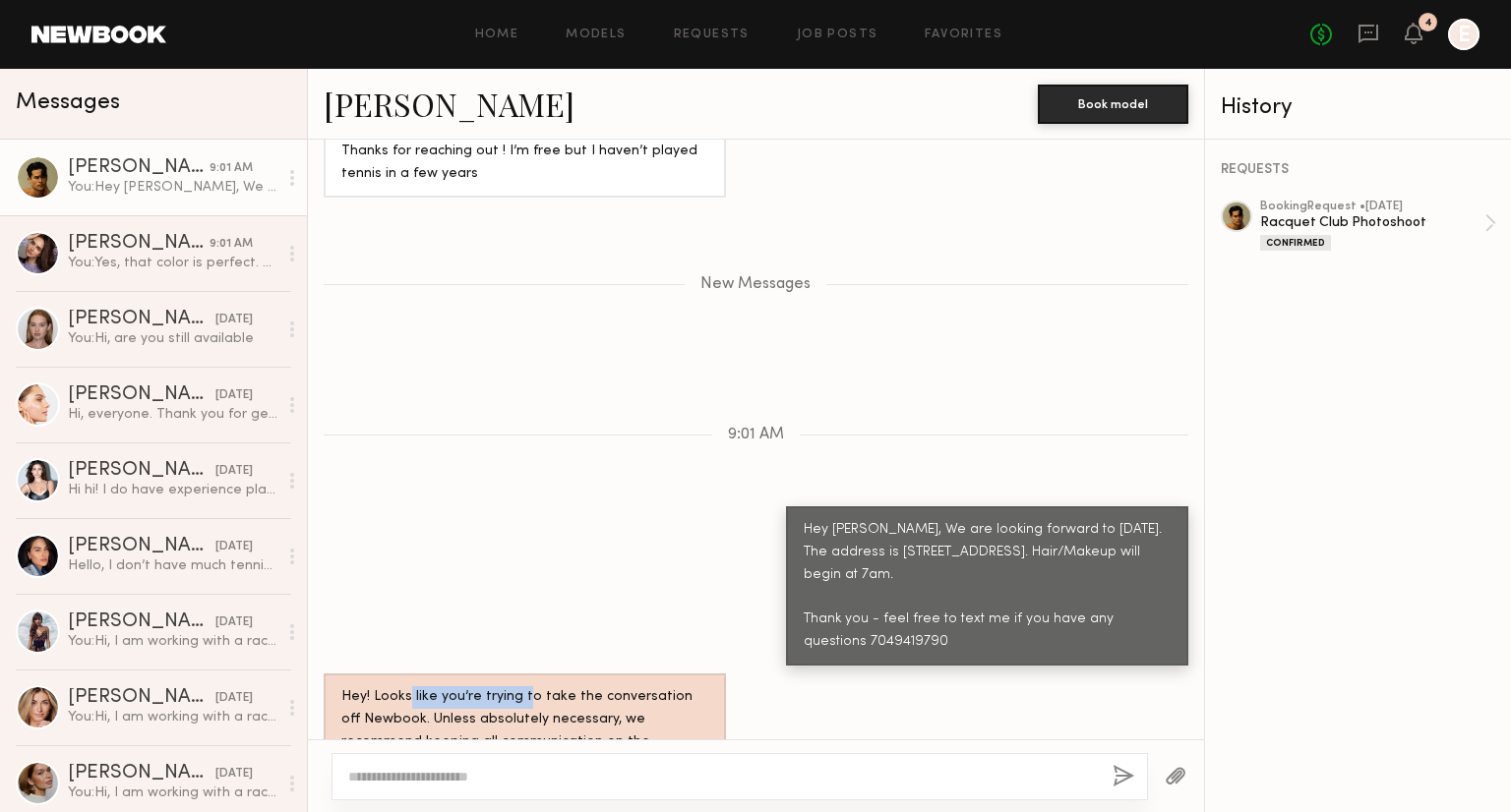
drag, startPoint x: 406, startPoint y: 632, endPoint x: 523, endPoint y: 630, distance: 117.0
click at [523, 686] on div "Hey! Looks like you’re trying to take the conversation off Newbook. Unless abso…" at bounding box center [524, 731] width 367 height 90
click at [438, 686] on div "Hey! Looks like you’re trying to take the conversation off Newbook. Unless abso…" at bounding box center [524, 731] width 367 height 90
drag, startPoint x: 425, startPoint y: 660, endPoint x: 614, endPoint y: 660, distance: 189.0
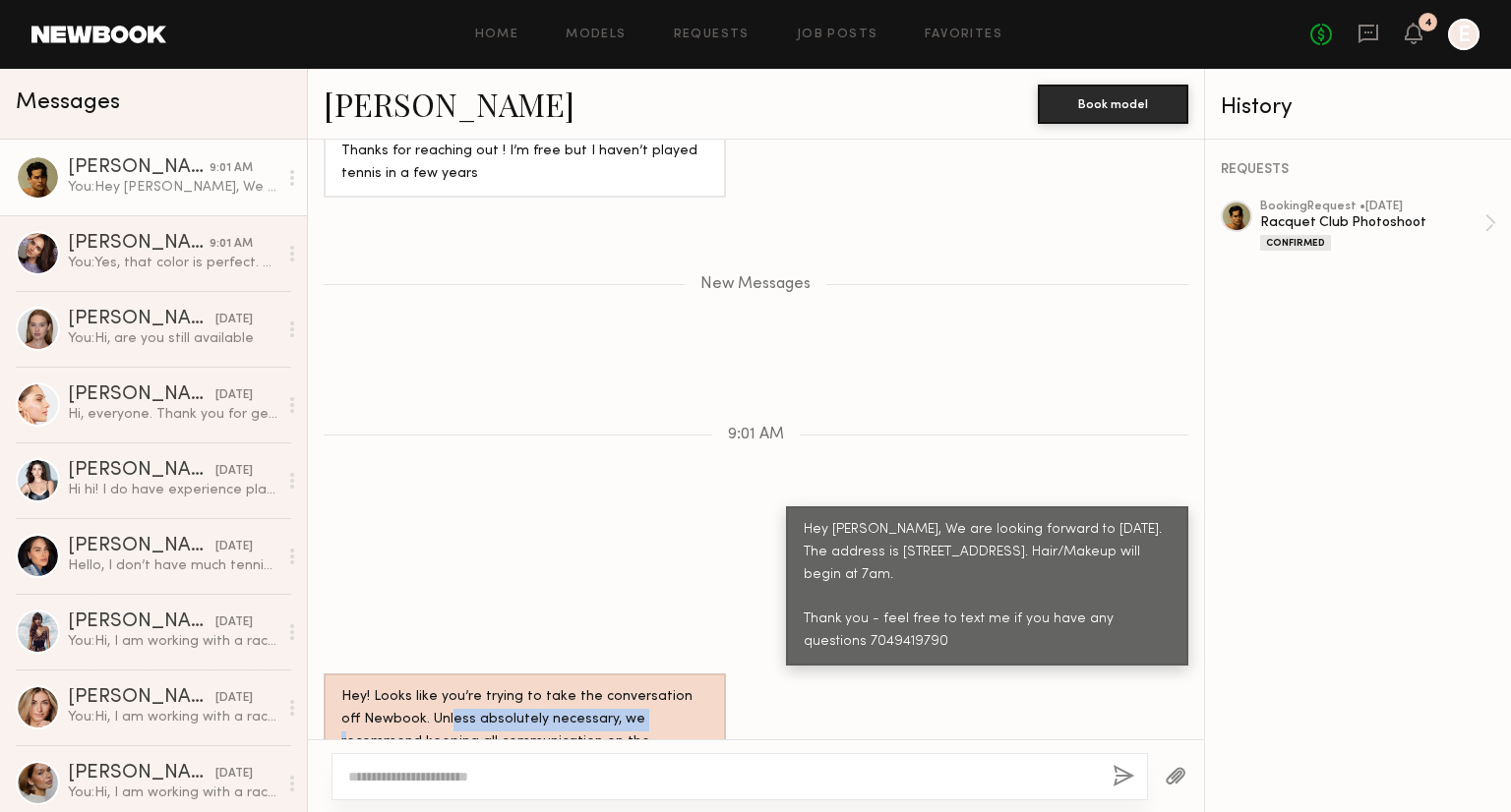
click at [614, 686] on div "Hey! Looks like you’re trying to take the conversation off Newbook. Unless abso…" at bounding box center [524, 731] width 367 height 90
drag, startPoint x: 395, startPoint y: 655, endPoint x: 631, endPoint y: 658, distance: 236.0
click at [631, 686] on div "Hey! Looks like you’re trying to take the conversation off Newbook. Unless abso…" at bounding box center [524, 731] width 367 height 90
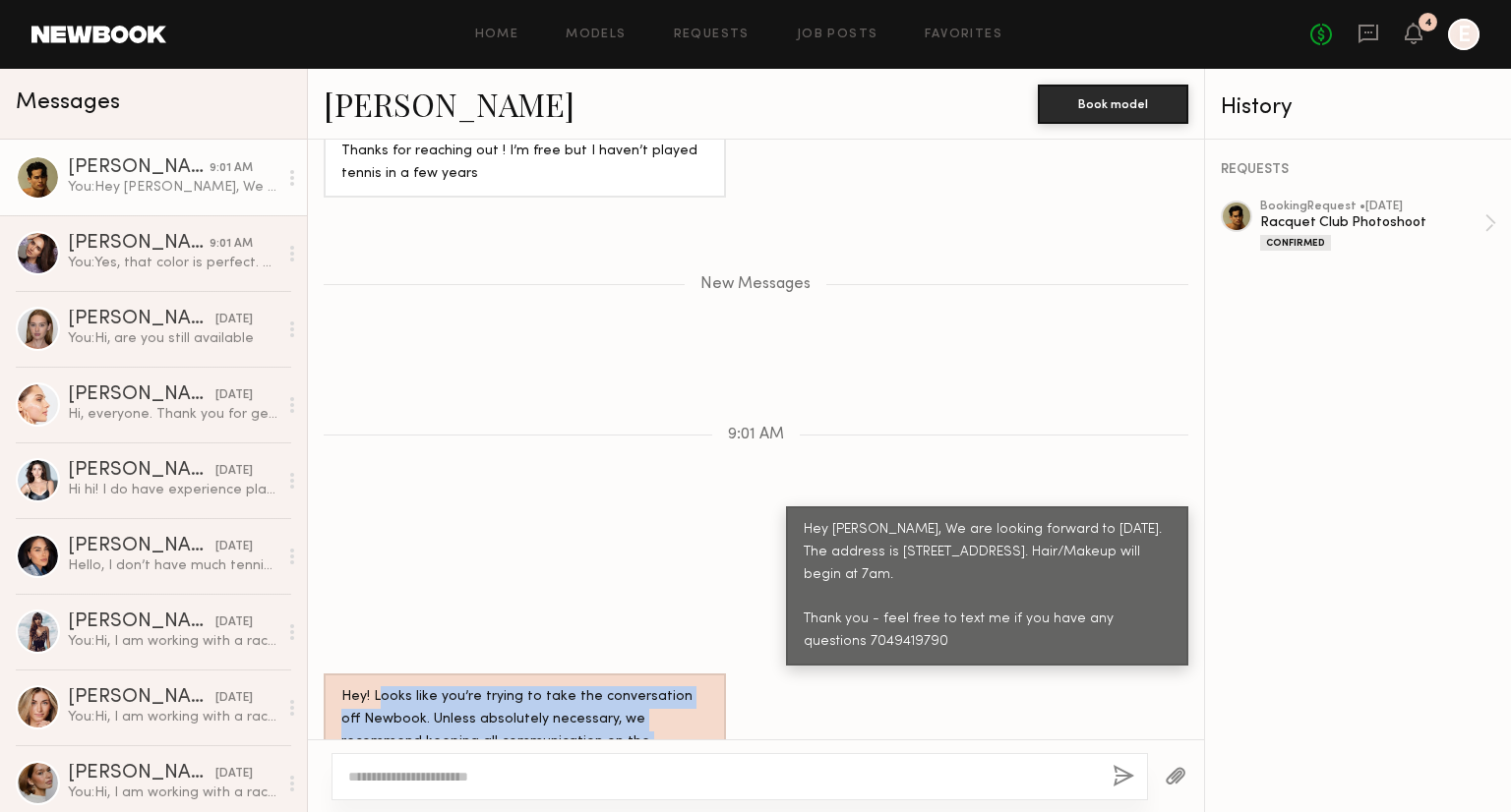
drag, startPoint x: 560, startPoint y: 700, endPoint x: 378, endPoint y: 639, distance: 192.0
click at [378, 686] on div "Hey! Looks like you’re trying to take the conversation off Newbook. Unless abso…" at bounding box center [524, 731] width 367 height 90
drag, startPoint x: 370, startPoint y: 629, endPoint x: 487, endPoint y: 719, distance: 147.6
click at [487, 719] on div "Hey! Looks like you’re trying to take the conversation off Newbook. Unless abso…" at bounding box center [524, 731] width 403 height 115
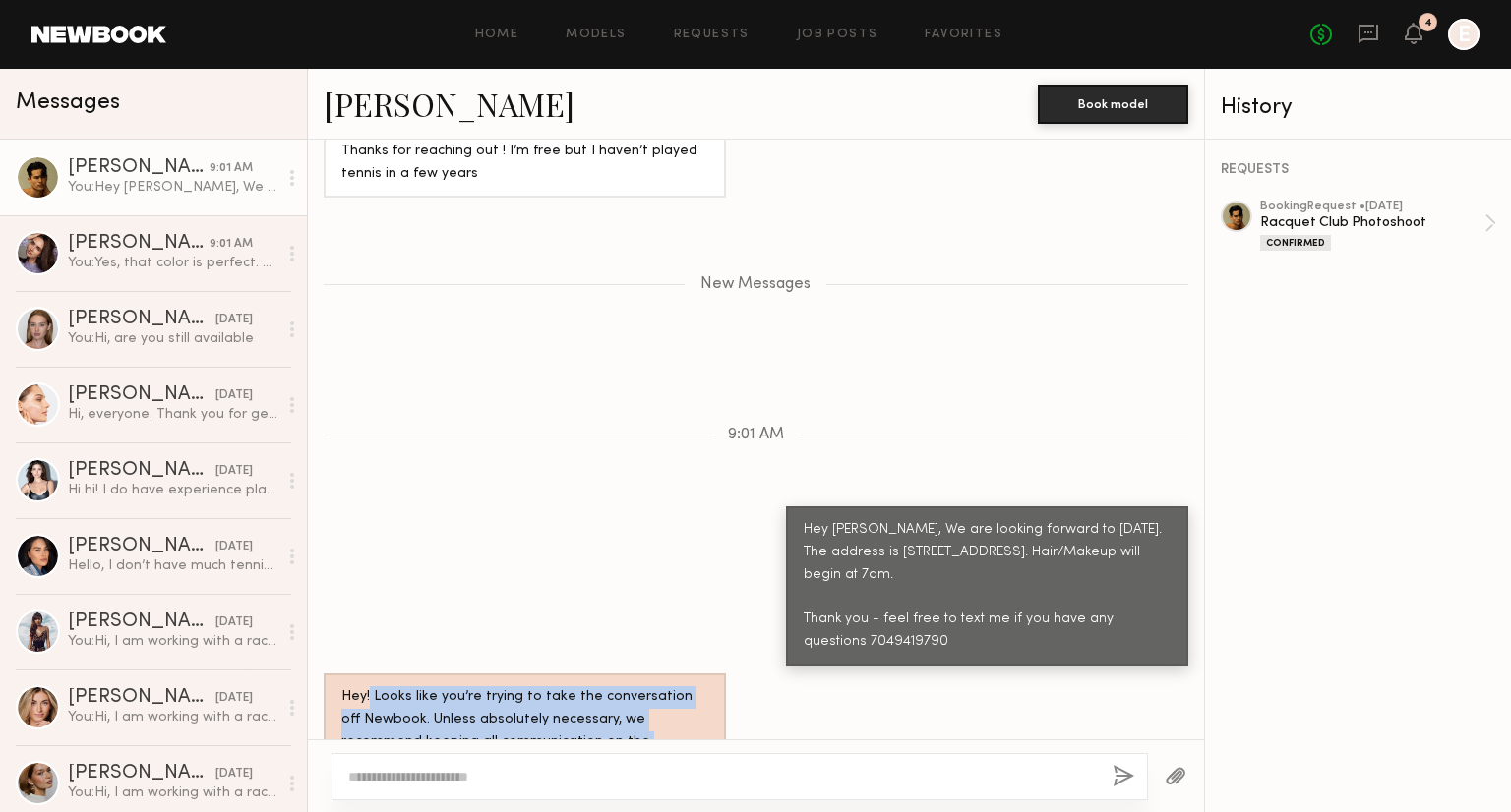
click at [487, 719] on div "Hey! Looks like you’re trying to take the conversation off Newbook. Unless abso…" at bounding box center [524, 731] width 403 height 115
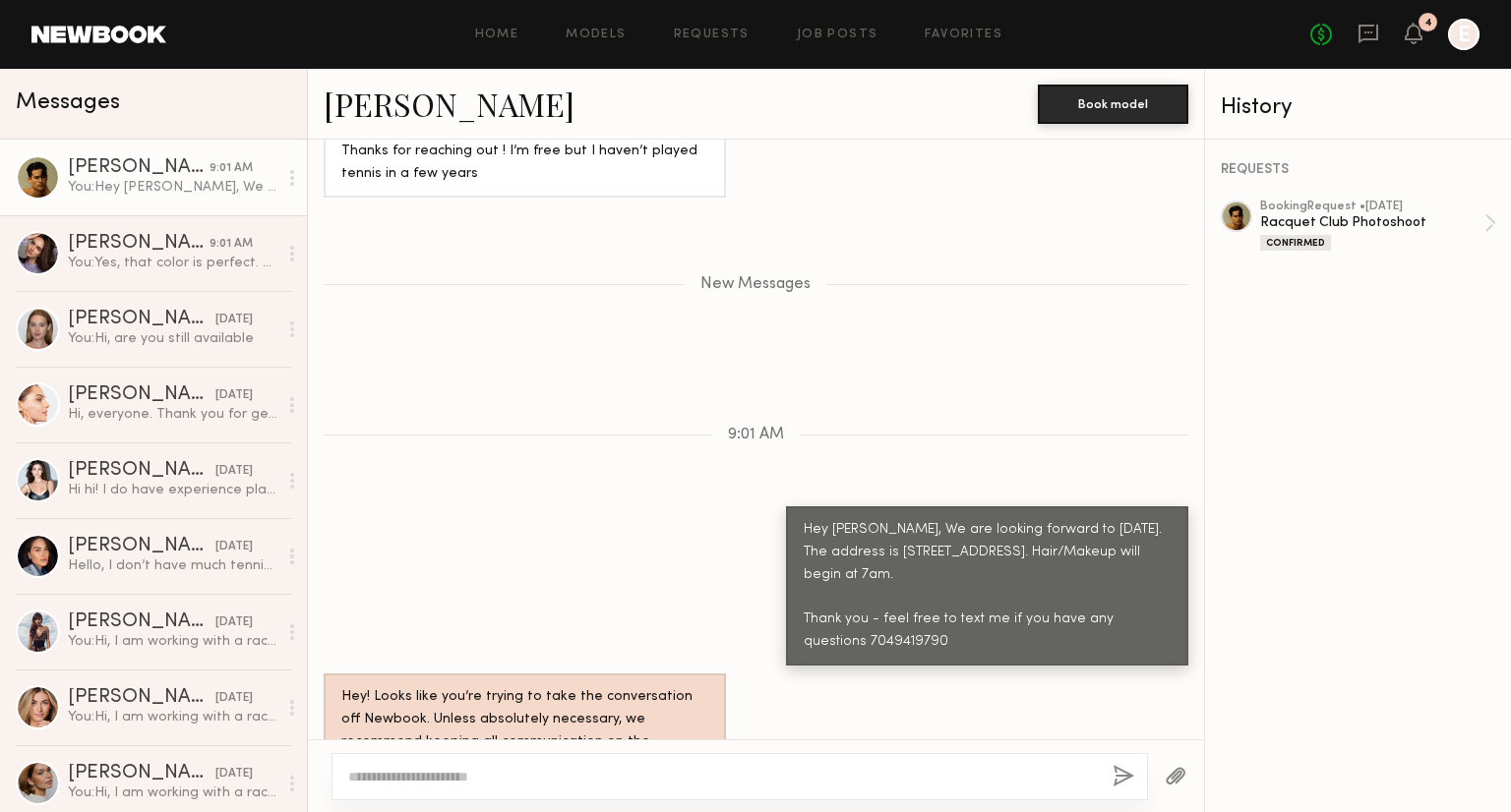
click at [892, 674] on div "Hey! Looks like you’re trying to take the conversation off Newbook. Unless abso…" at bounding box center [756, 731] width 897 height 115
click at [155, 234] on div "[PERSON_NAME]" at bounding box center [139, 244] width 142 height 20
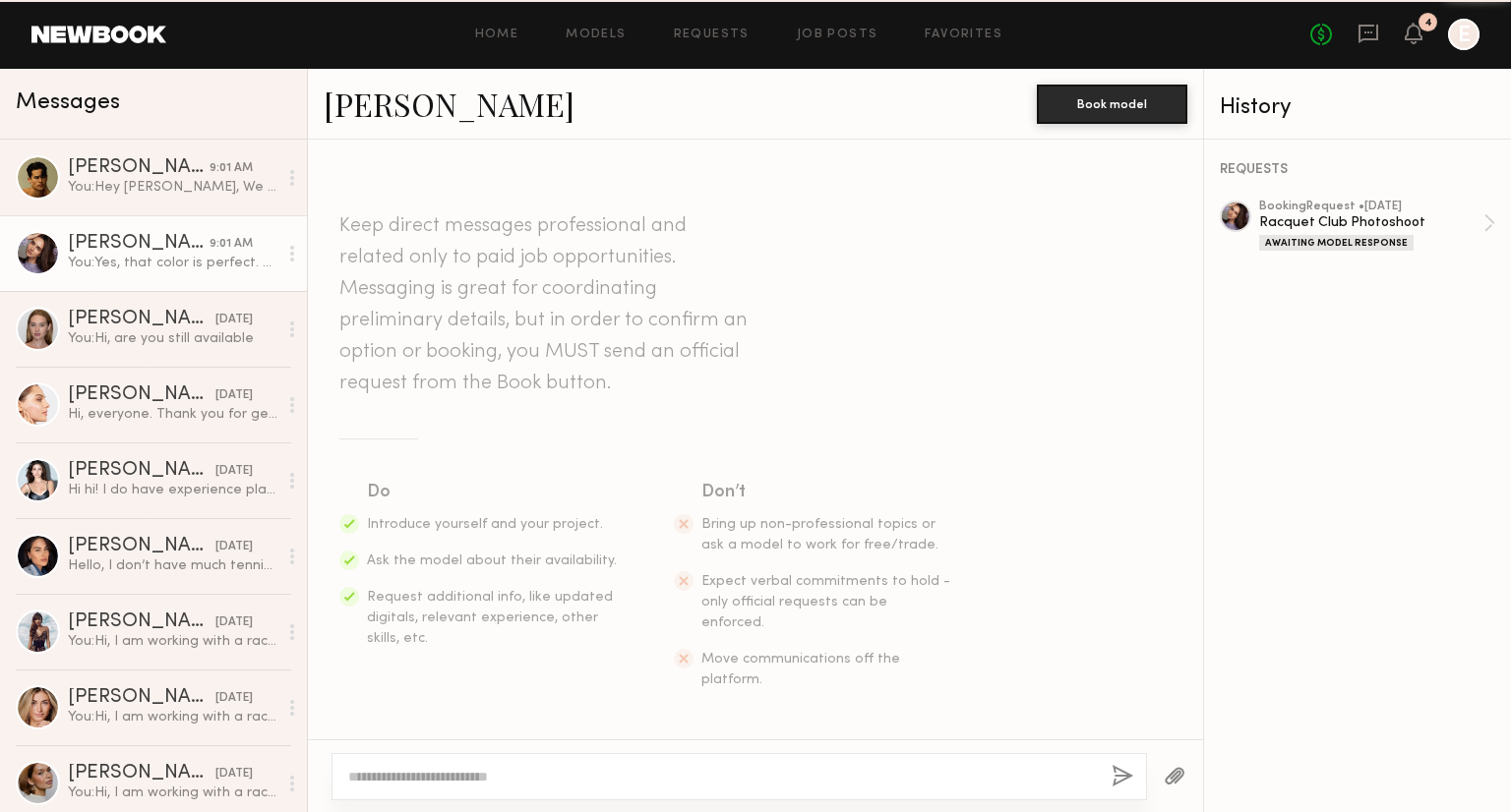
scroll to position [1780, 0]
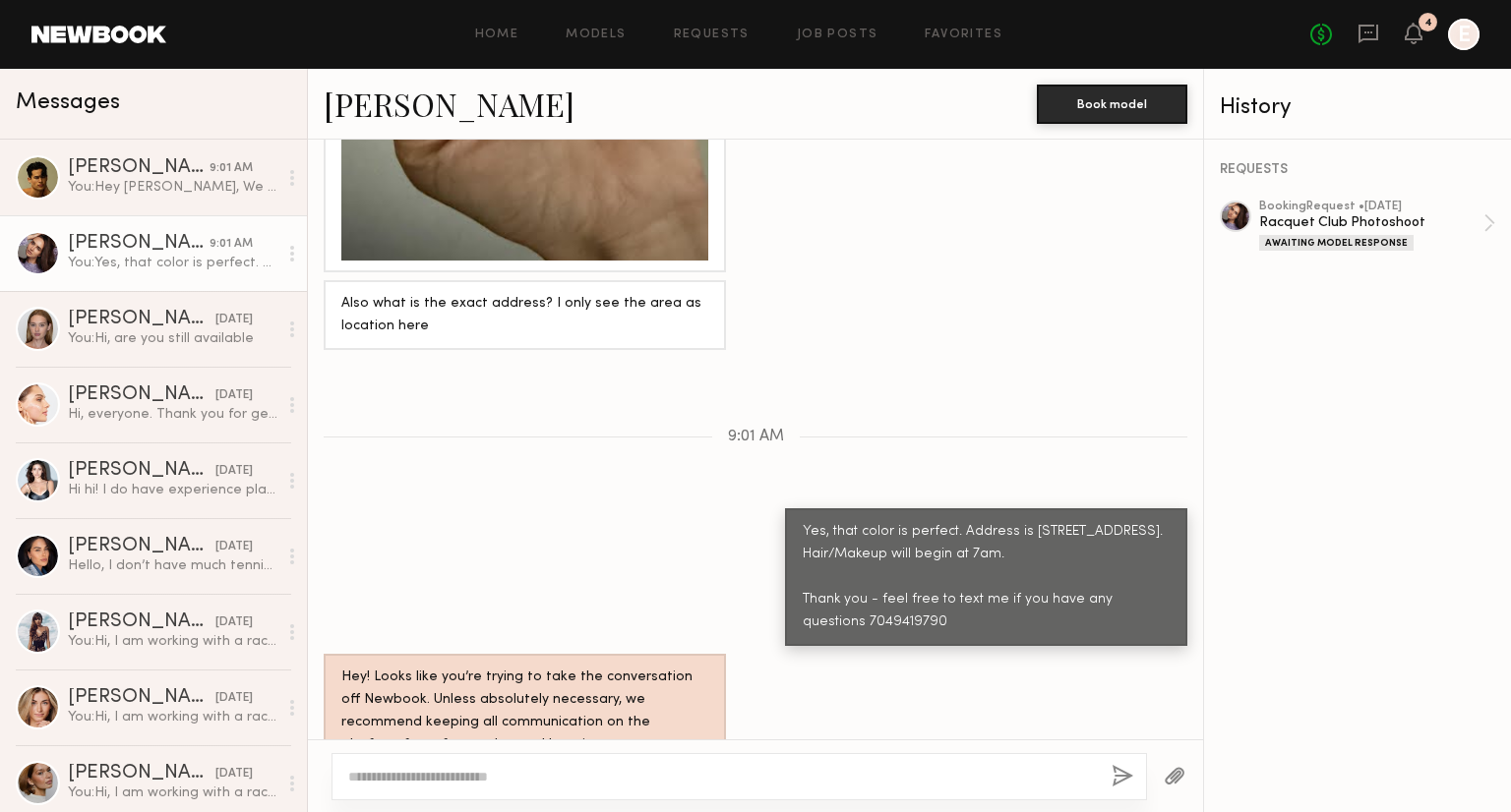
click at [1184, 773] on button "button" at bounding box center [1175, 777] width 22 height 25
